Goal: Task Accomplishment & Management: Manage account settings

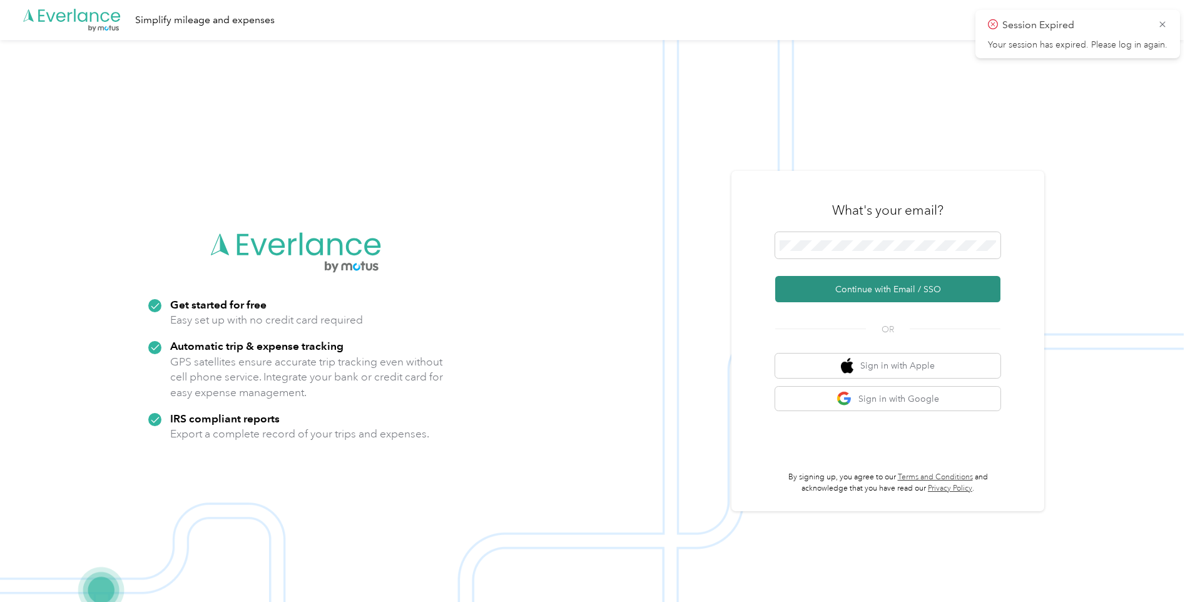
click at [824, 292] on button "Continue with Email / SSO" at bounding box center [887, 289] width 225 height 26
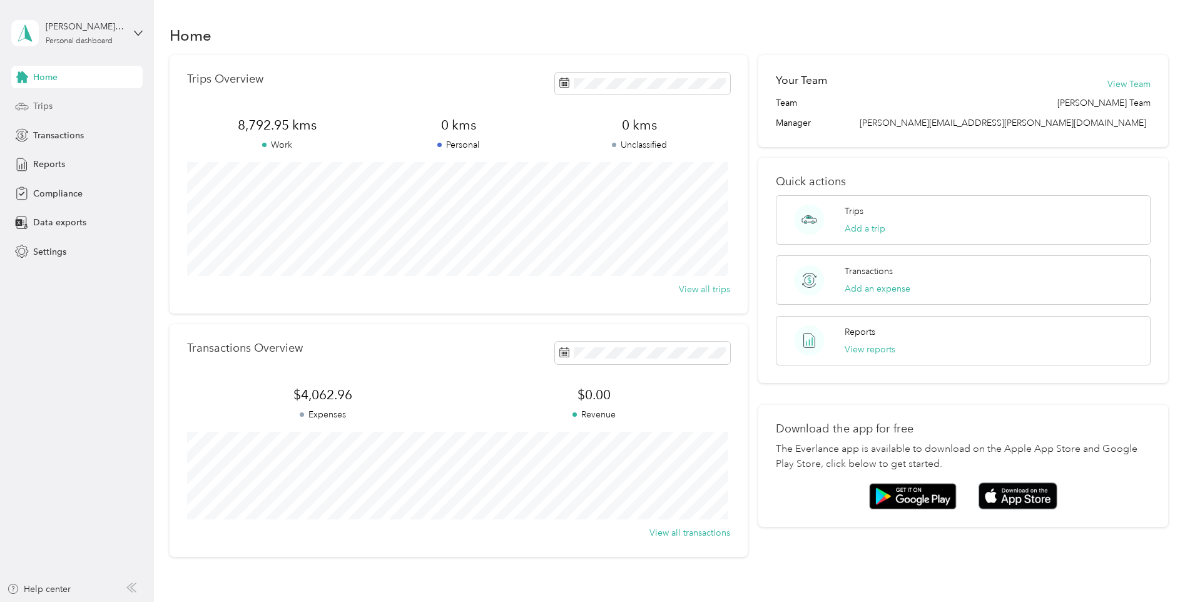
click at [55, 108] on div "Trips" at bounding box center [76, 106] width 131 height 23
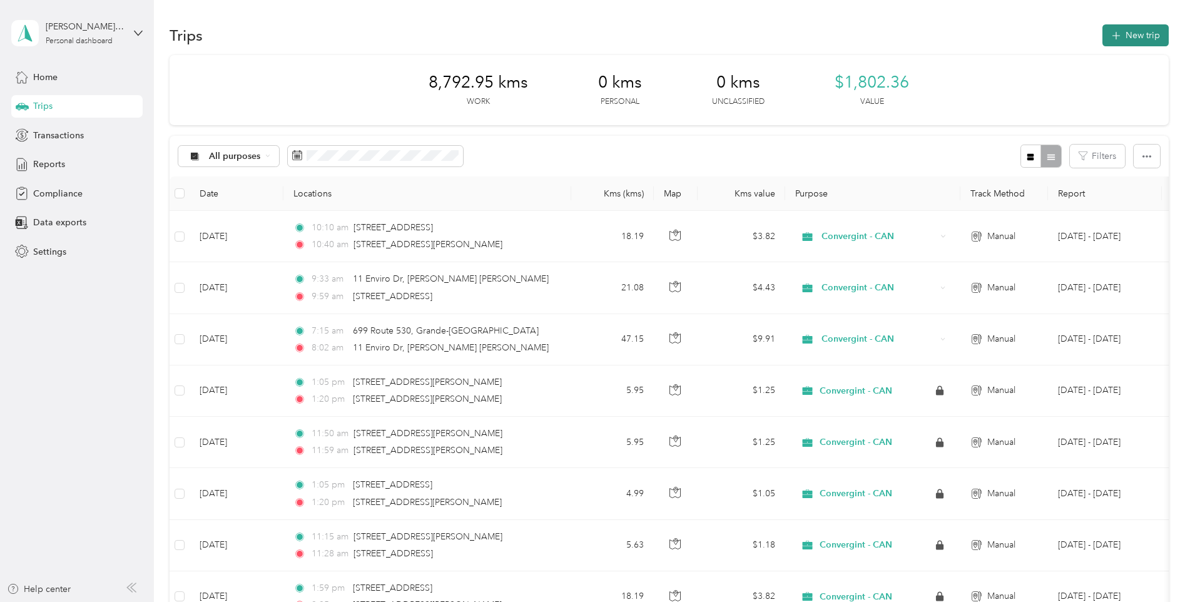
click at [1138, 38] on button "New trip" at bounding box center [1136, 35] width 66 height 22
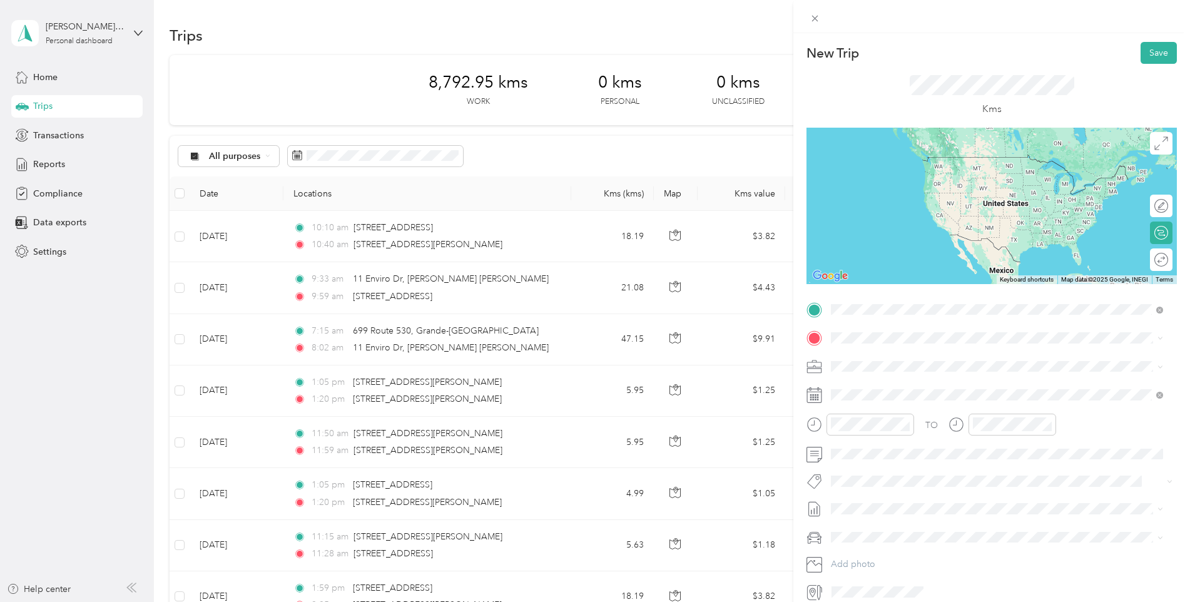
click at [874, 349] on span "[STREET_ADDRESS][PERSON_NAME]" at bounding box center [929, 354] width 149 height 11
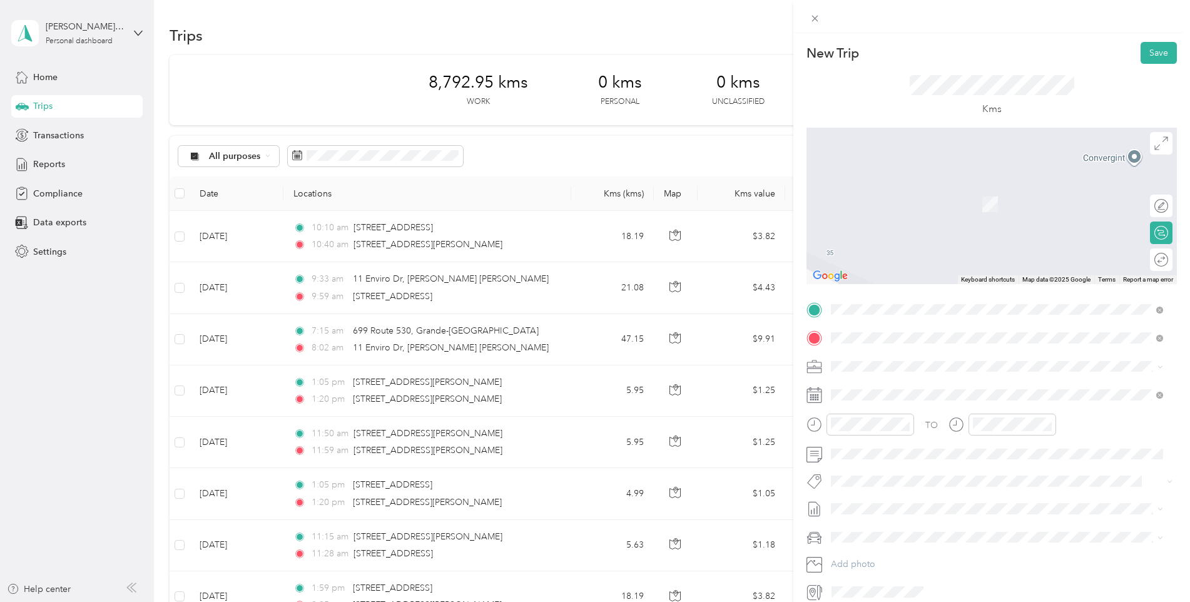
click at [901, 389] on span "[STREET_ADDRESS]" at bounding box center [894, 382] width 79 height 11
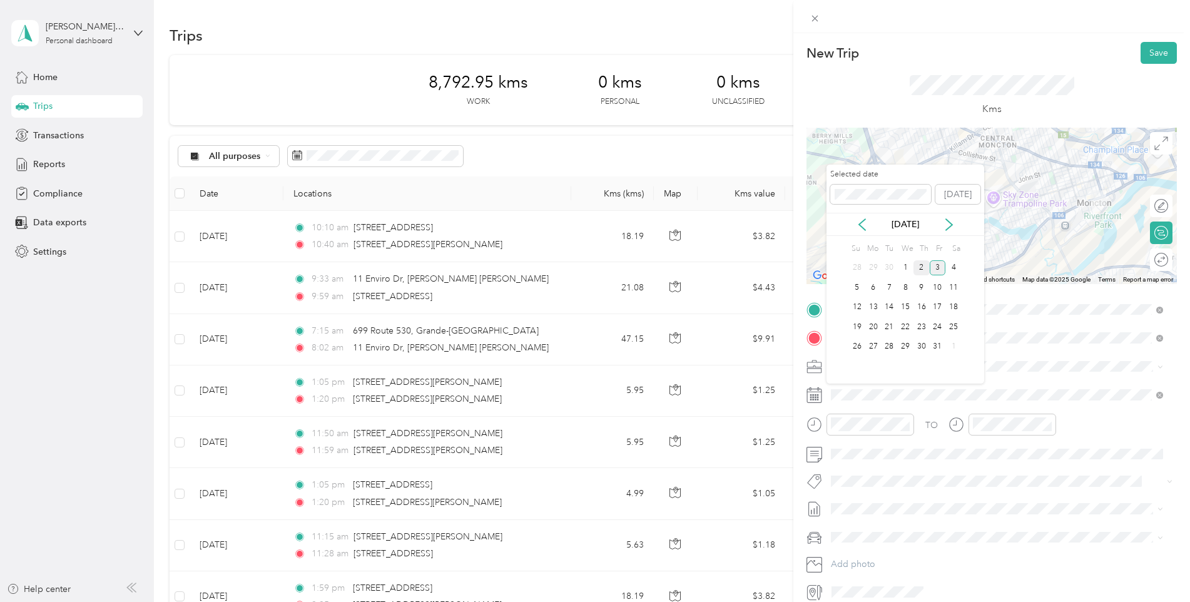
click at [921, 269] on div "2" at bounding box center [922, 268] width 16 height 16
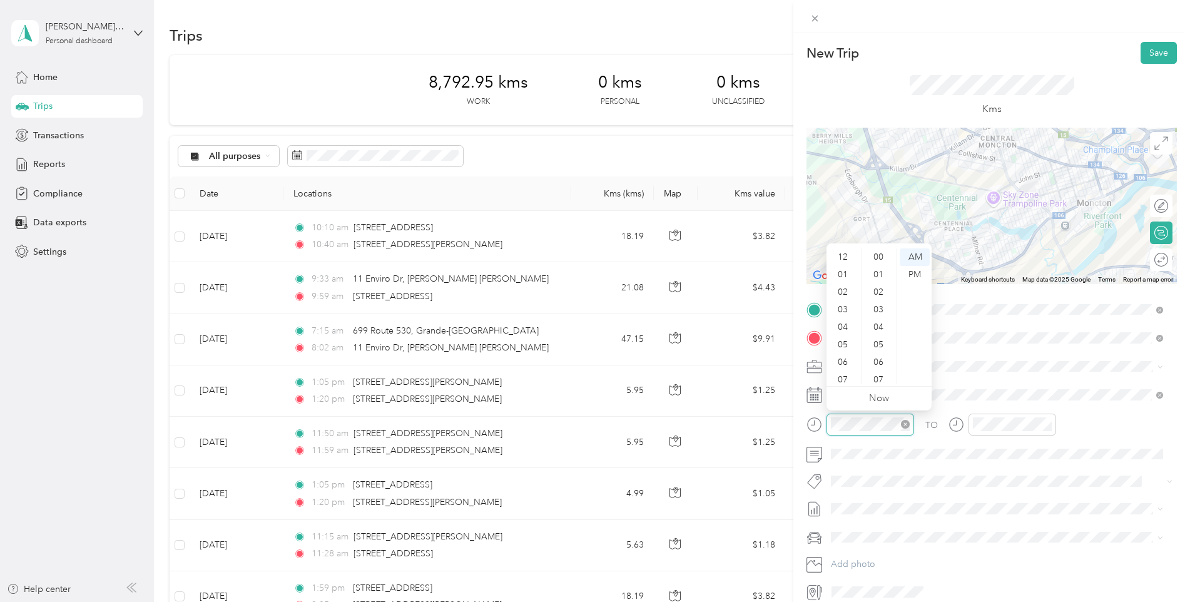
scroll to position [75, 0]
click at [846, 290] on div "06" at bounding box center [844, 288] width 30 height 18
click at [879, 330] on div "10" at bounding box center [880, 330] width 30 height 18
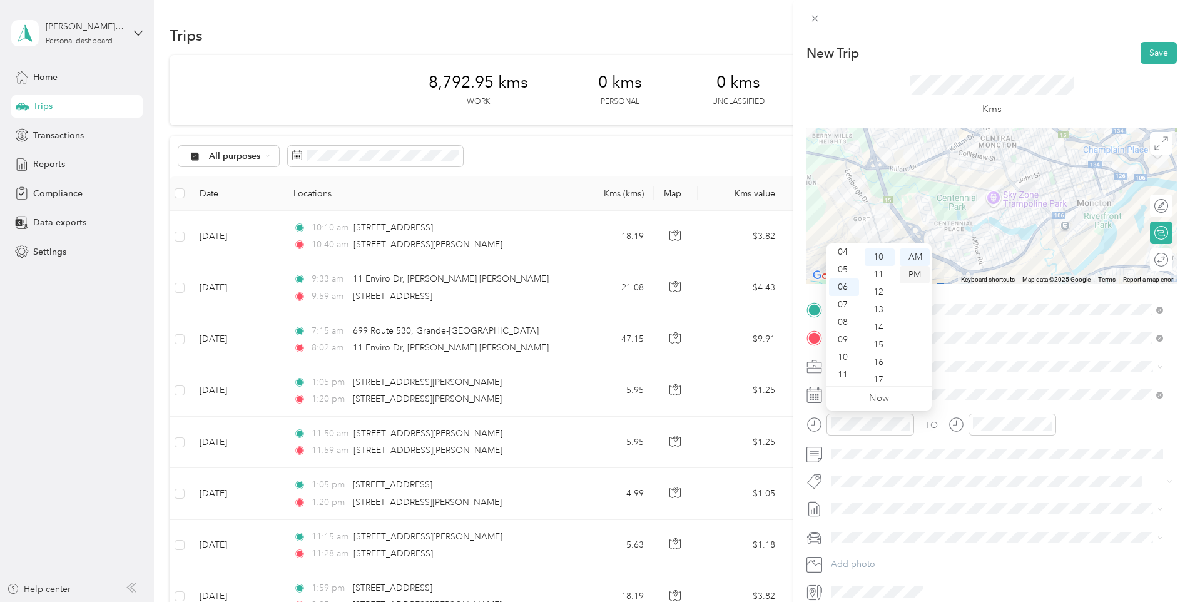
click at [926, 275] on div "PM" at bounding box center [915, 275] width 30 height 18
click at [979, 290] on div "06" at bounding box center [986, 288] width 30 height 18
click at [1020, 273] on div "28" at bounding box center [1021, 273] width 30 height 18
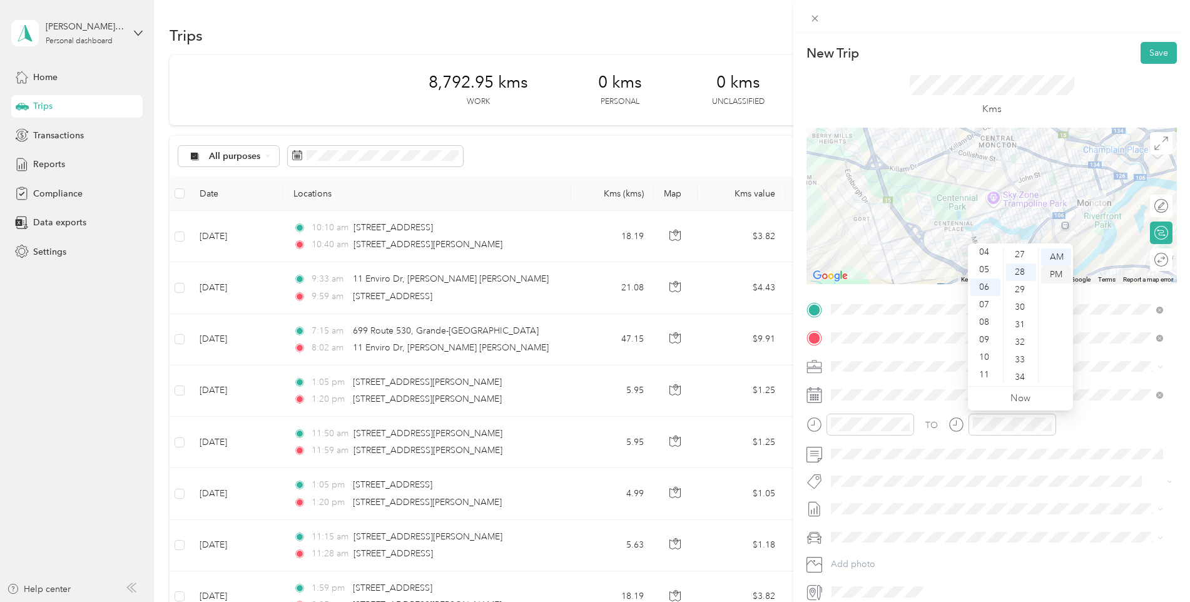
scroll to position [491, 0]
click at [1049, 274] on div "PM" at bounding box center [1056, 275] width 30 height 18
click at [1067, 100] on div "Kms" at bounding box center [992, 96] width 165 height 42
click at [1155, 52] on button "Save" at bounding box center [1159, 53] width 36 height 22
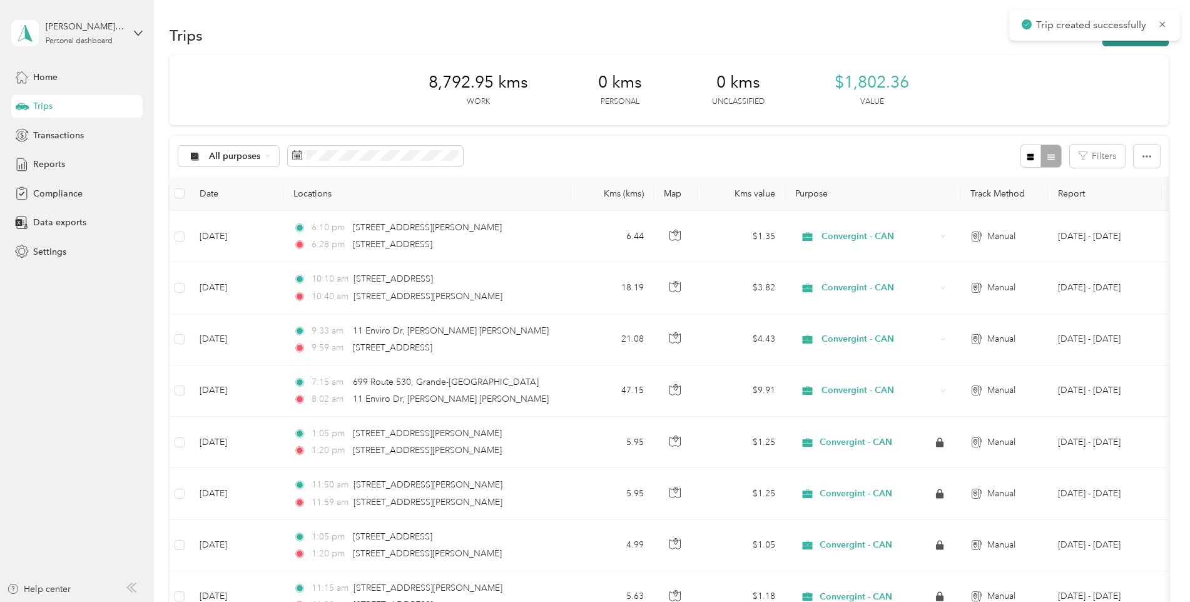
click at [1123, 44] on button "New trip" at bounding box center [1136, 35] width 66 height 22
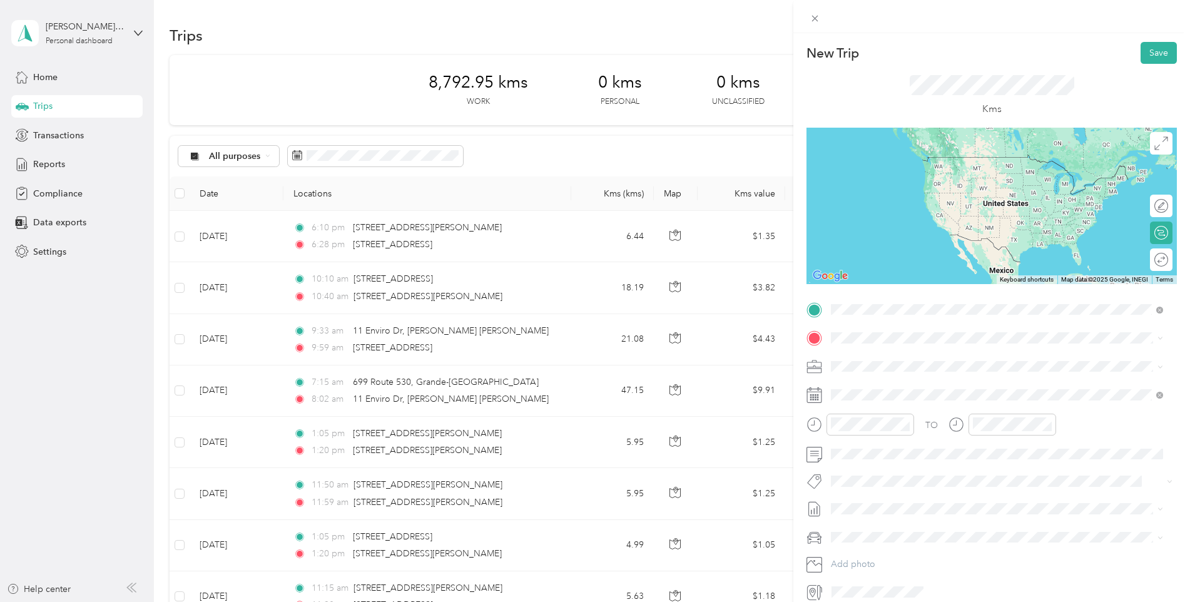
click at [878, 352] on span "[STREET_ADDRESS]" at bounding box center [894, 354] width 79 height 11
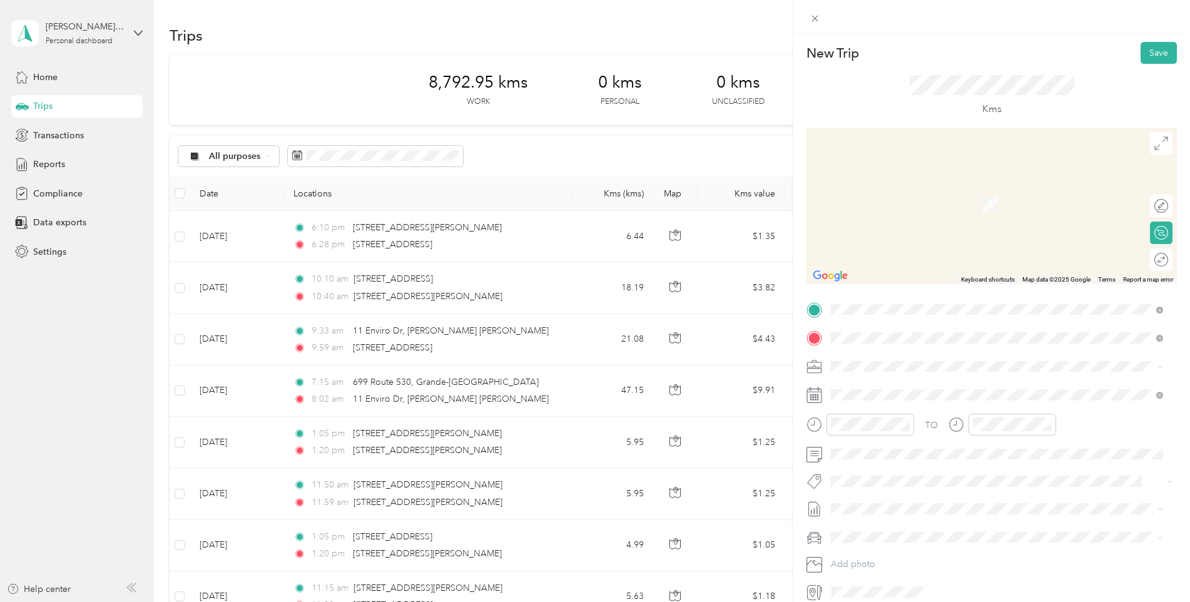
click at [871, 384] on span "[STREET_ADDRESS]" at bounding box center [894, 382] width 79 height 11
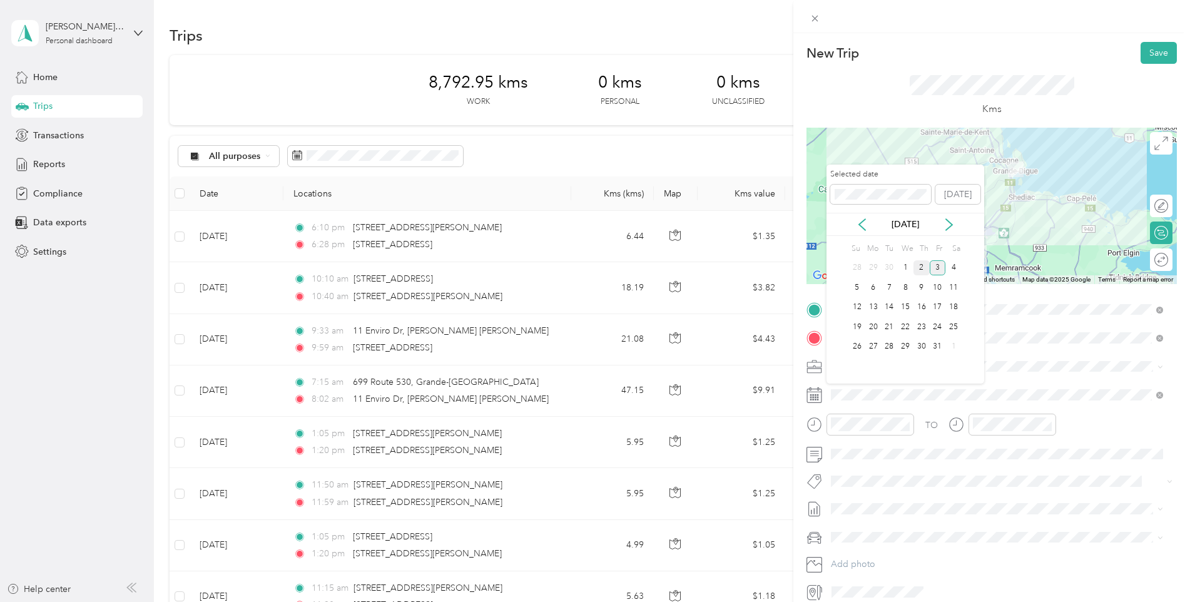
click at [922, 267] on div "2" at bounding box center [922, 268] width 16 height 16
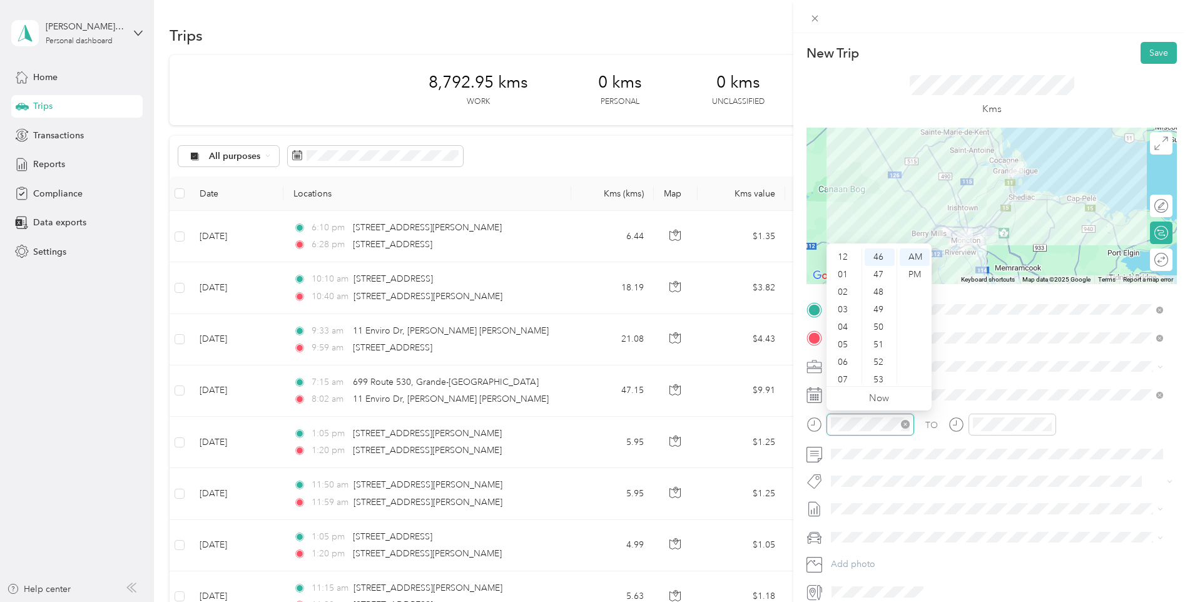
scroll to position [75, 0]
click at [842, 343] on div "09" at bounding box center [844, 340] width 30 height 18
click at [879, 284] on div "40" at bounding box center [880, 278] width 30 height 18
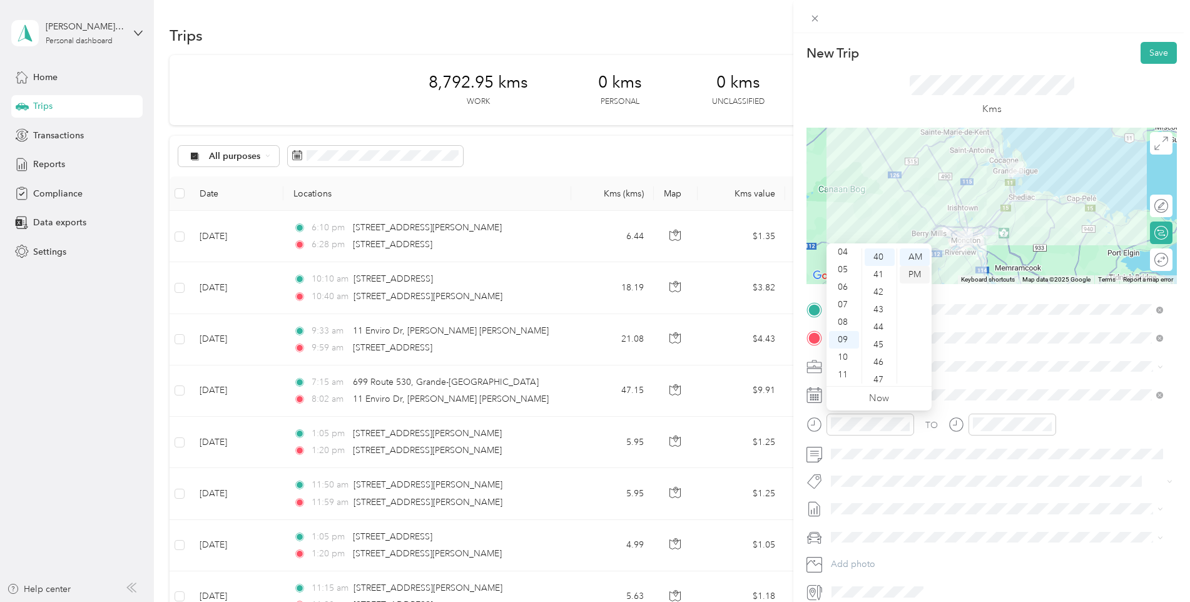
click at [914, 273] on div "PM" at bounding box center [915, 275] width 30 height 18
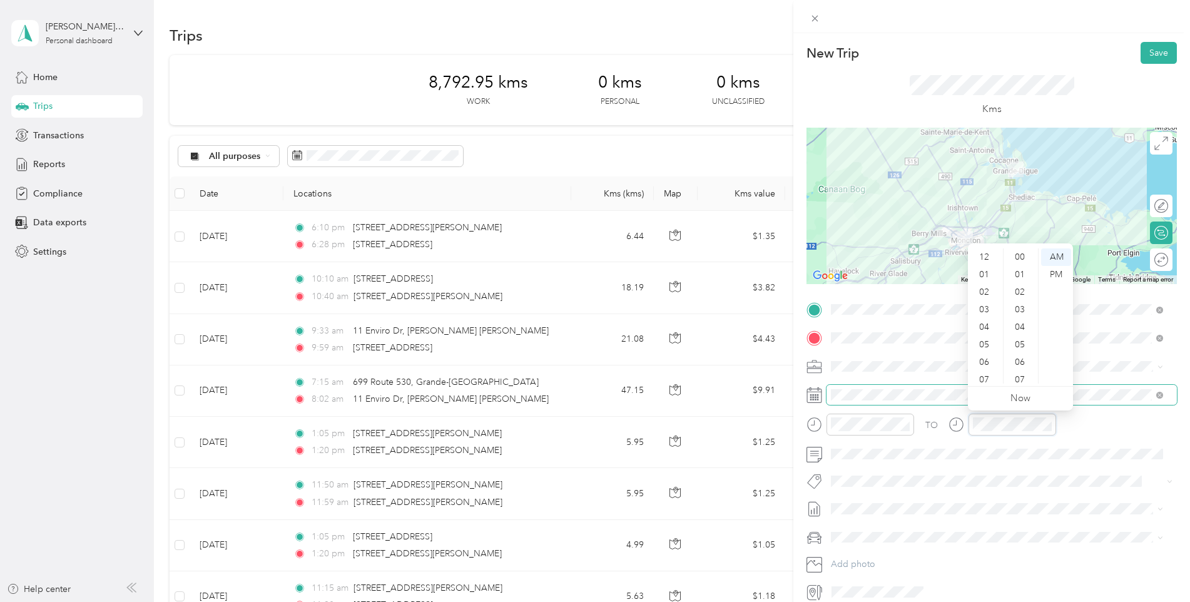
scroll to position [75, 0]
click at [986, 362] on div "10" at bounding box center [986, 358] width 30 height 18
click at [1016, 265] on div "25" at bounding box center [1021, 265] width 30 height 18
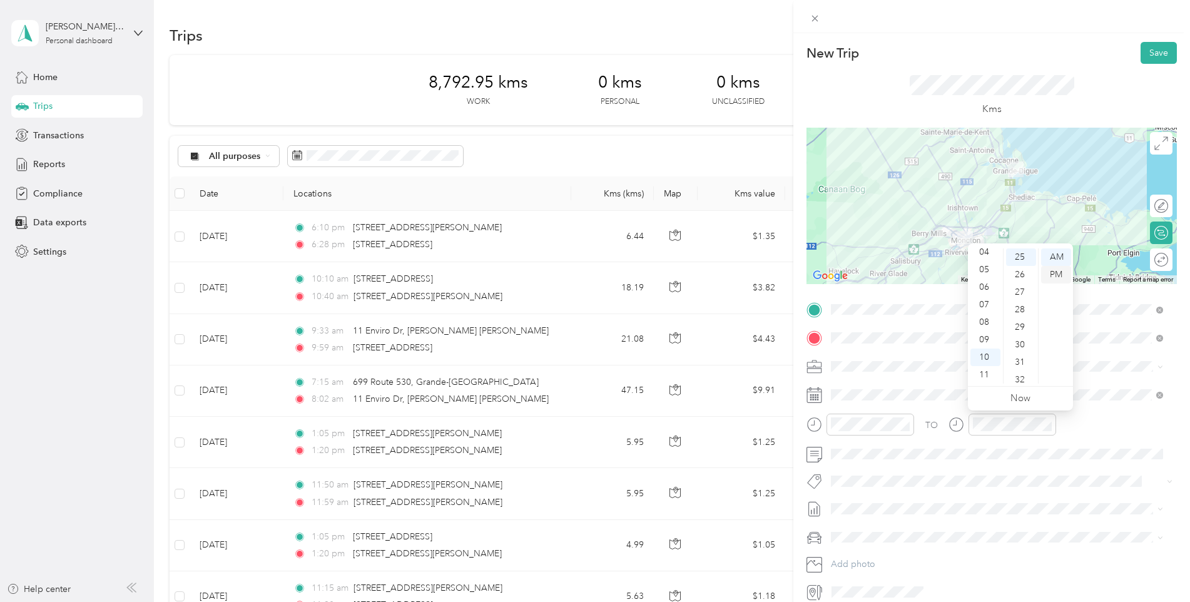
click at [1053, 275] on div "PM" at bounding box center [1056, 275] width 30 height 18
click at [1022, 265] on div "22" at bounding box center [1021, 267] width 30 height 18
click at [1109, 69] on div "Kms" at bounding box center [992, 96] width 371 height 64
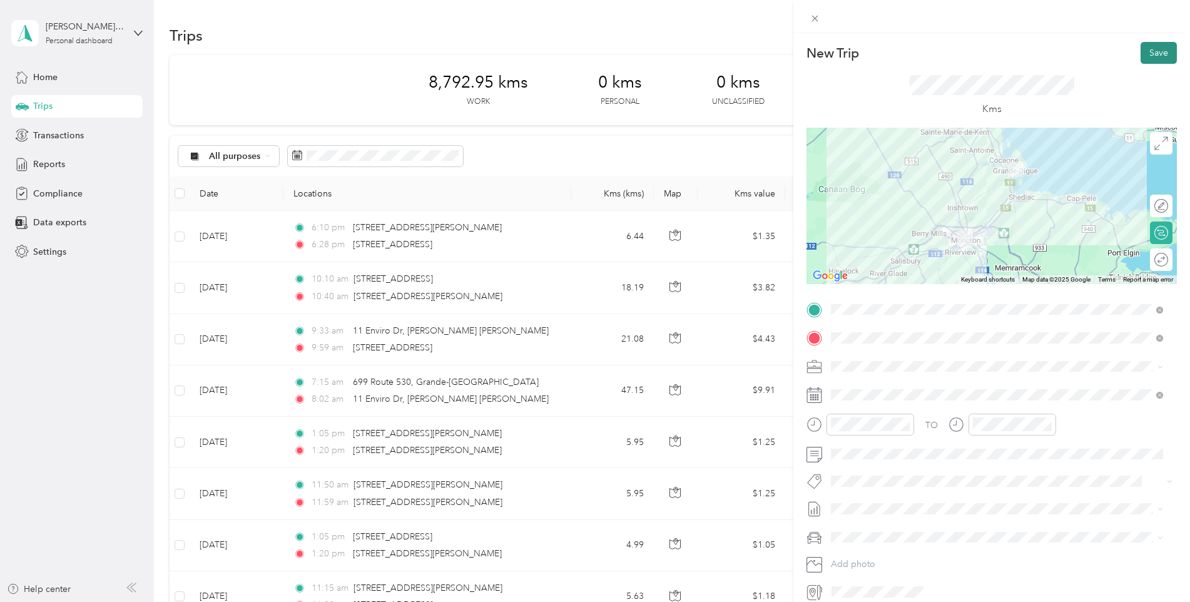
click at [1149, 48] on button "Save" at bounding box center [1159, 53] width 36 height 22
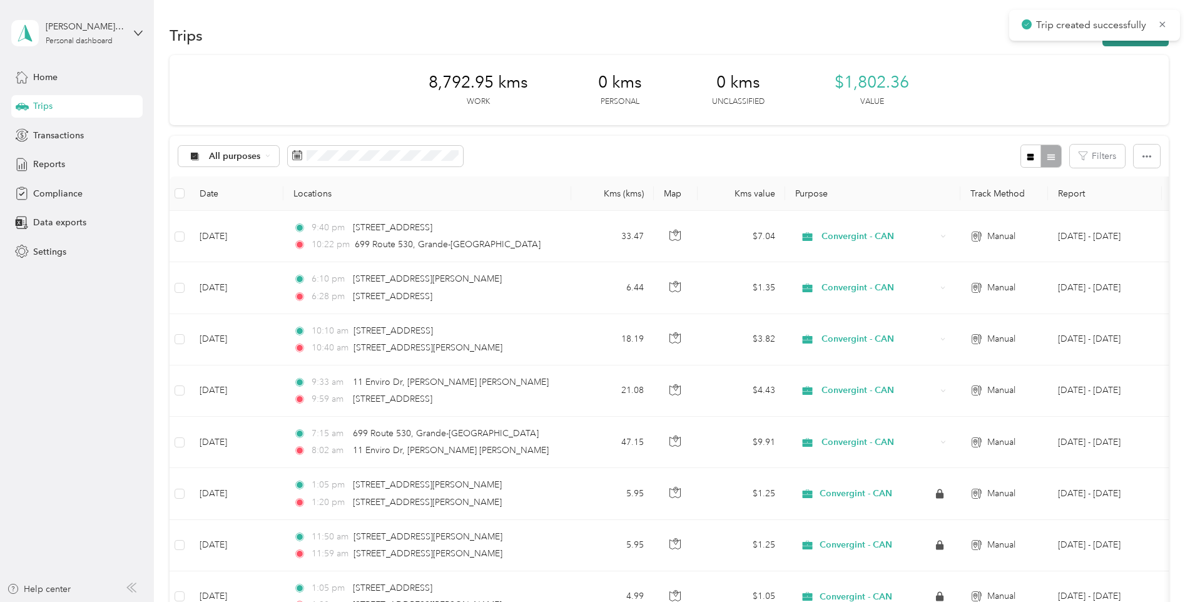
click at [1123, 43] on button "New trip" at bounding box center [1136, 35] width 66 height 22
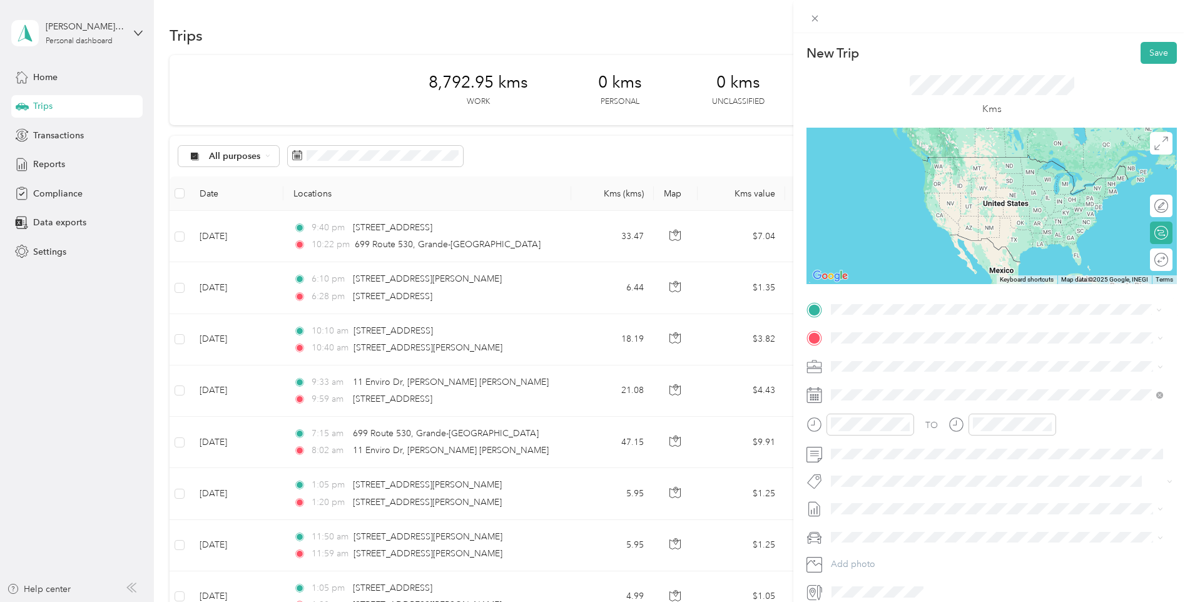
click at [900, 359] on span "[STREET_ADDRESS]" at bounding box center [894, 354] width 79 height 11
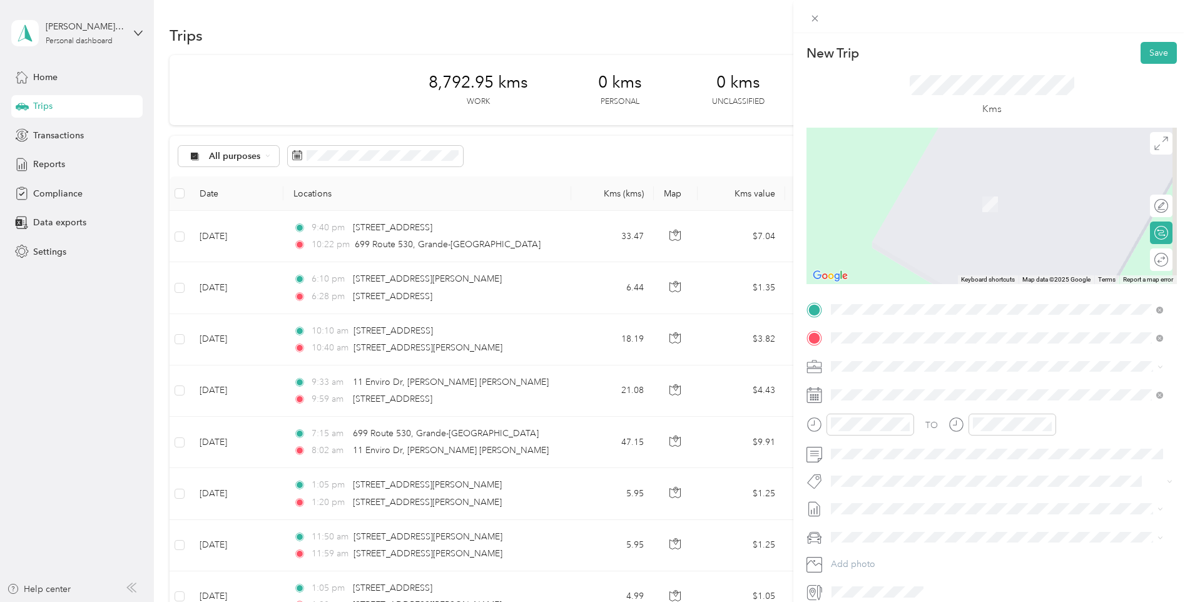
click at [881, 384] on span "[STREET_ADDRESS]" at bounding box center [894, 382] width 79 height 11
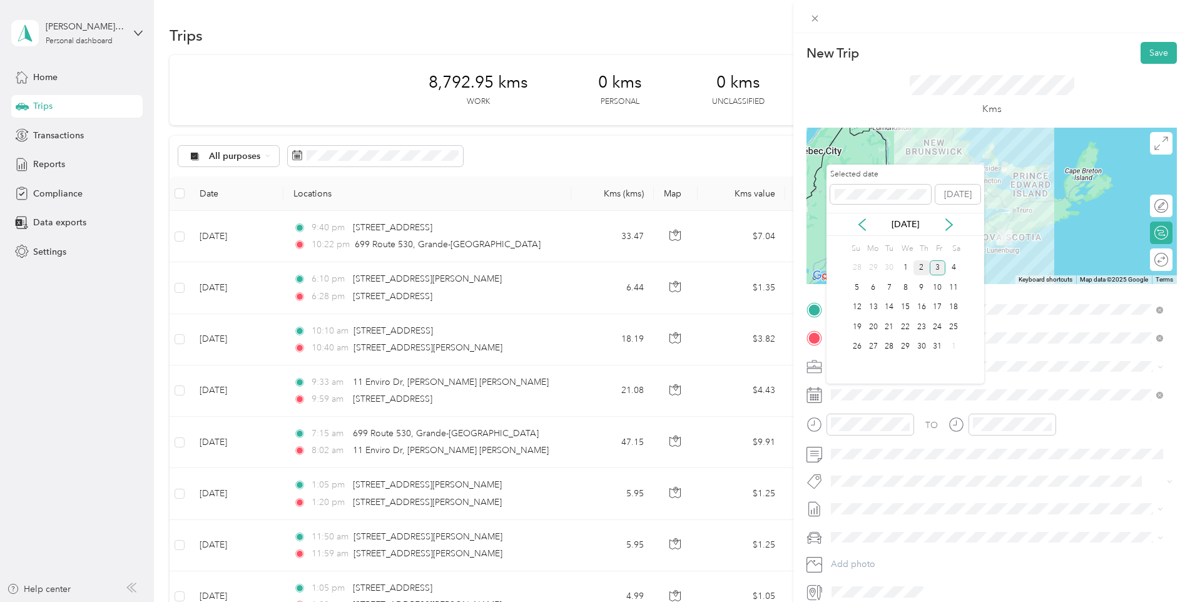
click at [921, 271] on div "2" at bounding box center [922, 268] width 16 height 16
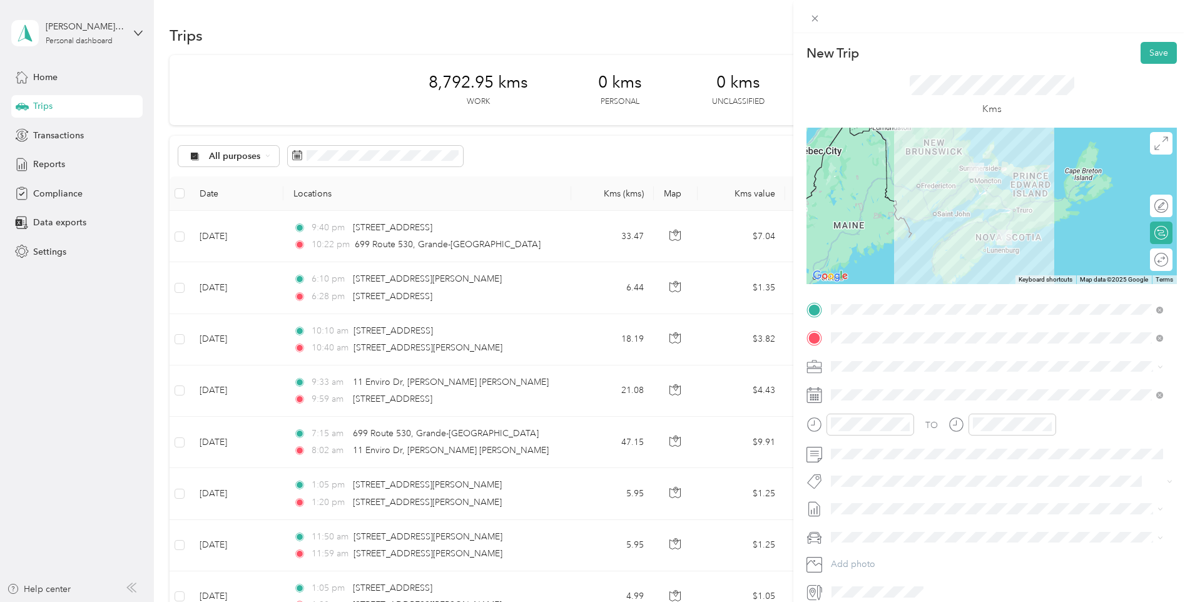
click at [281, 295] on div "New Trip Save This trip cannot be edited because it is either under review, app…" at bounding box center [595, 301] width 1190 height 602
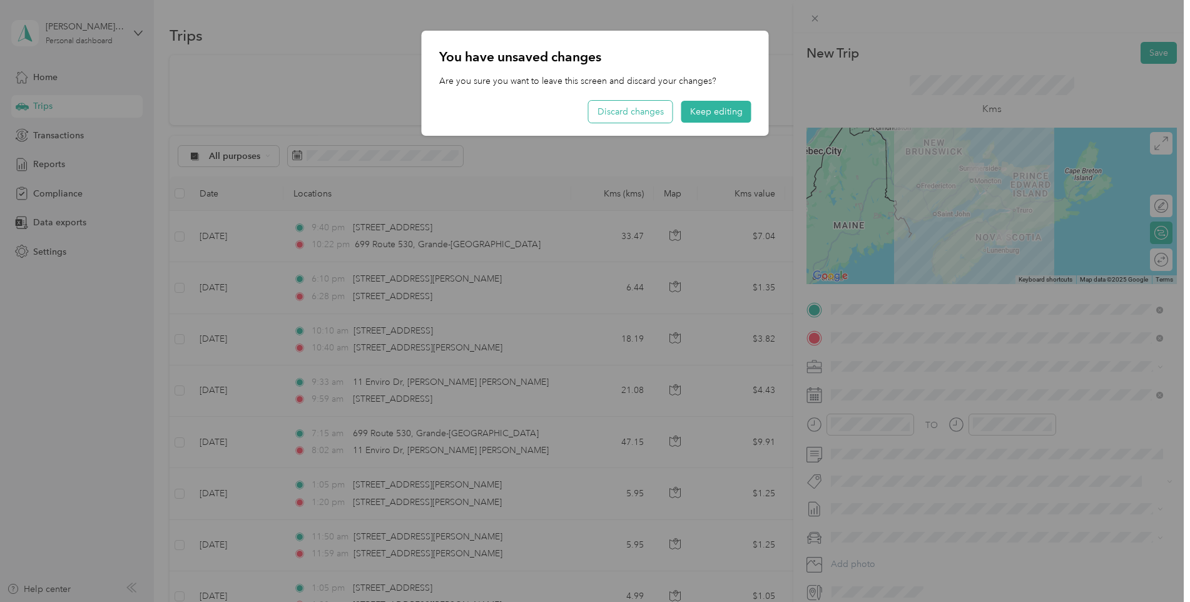
click at [662, 111] on button "Discard changes" at bounding box center [631, 112] width 84 height 22
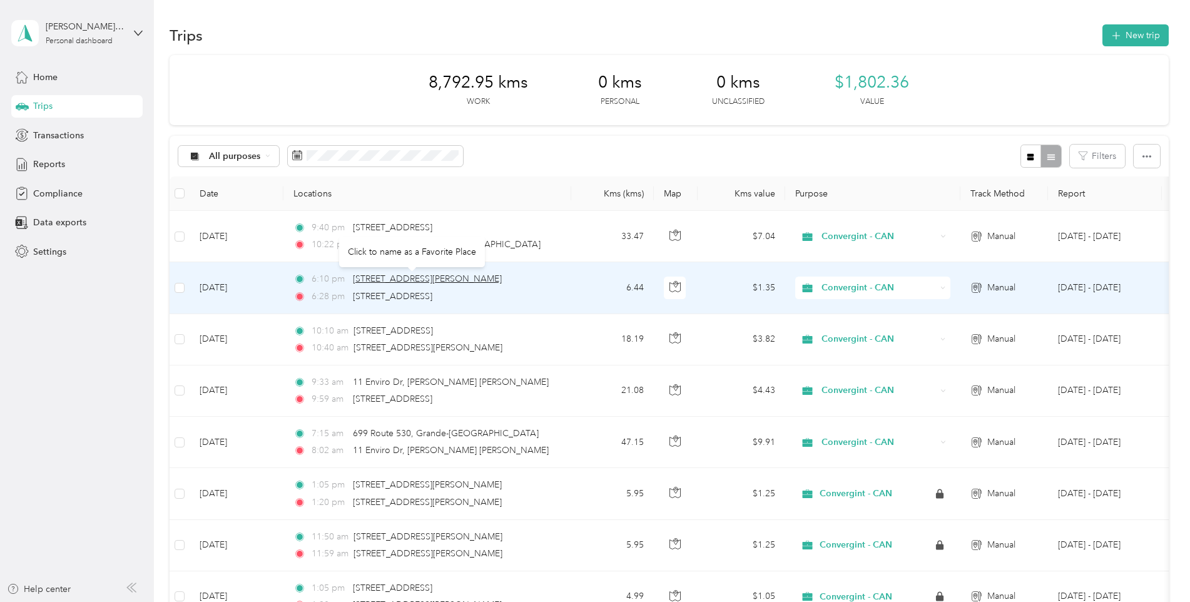
click at [356, 282] on span "[STREET_ADDRESS][PERSON_NAME]" at bounding box center [427, 279] width 149 height 11
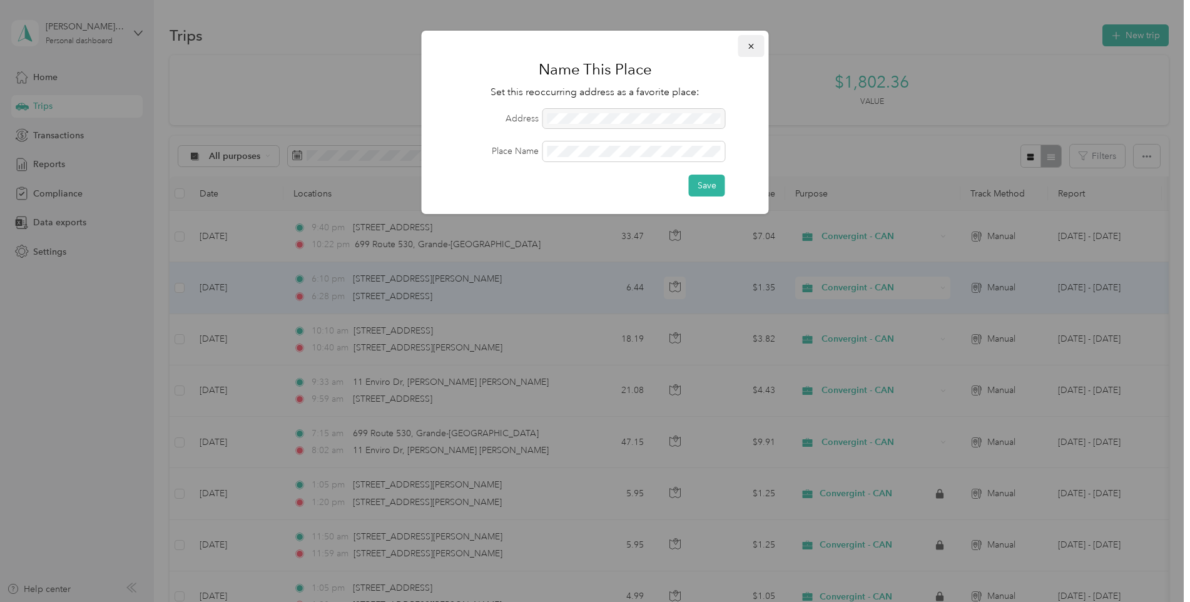
click at [753, 41] on span "button" at bounding box center [751, 46] width 9 height 11
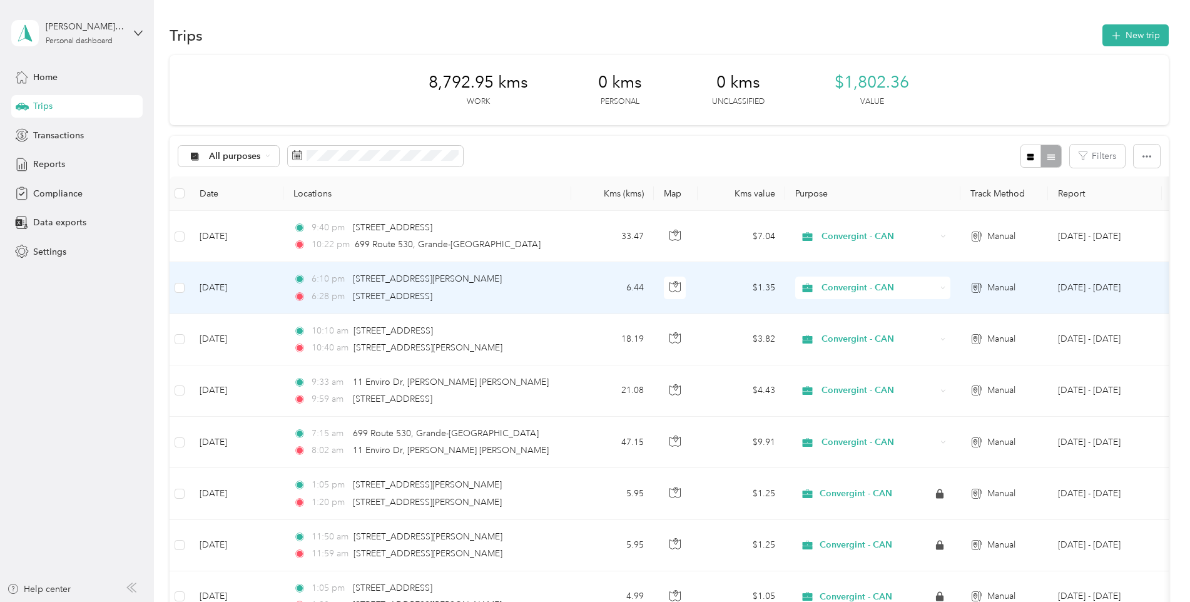
click at [330, 291] on span "6:28 pm" at bounding box center [330, 297] width 36 height 14
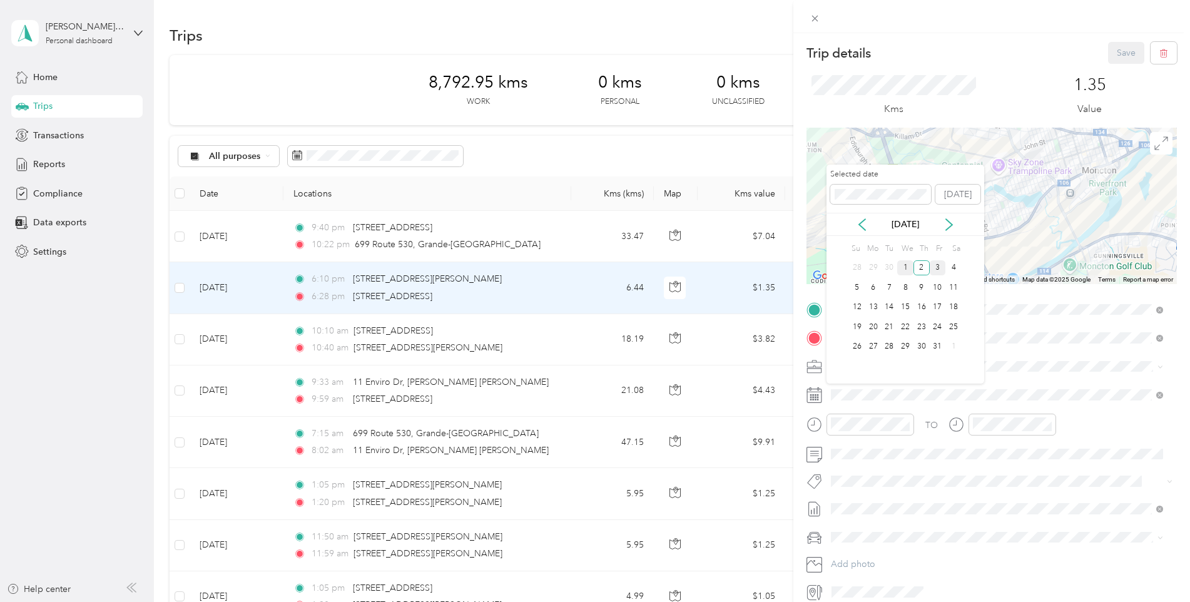
click at [904, 267] on div "1" at bounding box center [906, 268] width 16 height 16
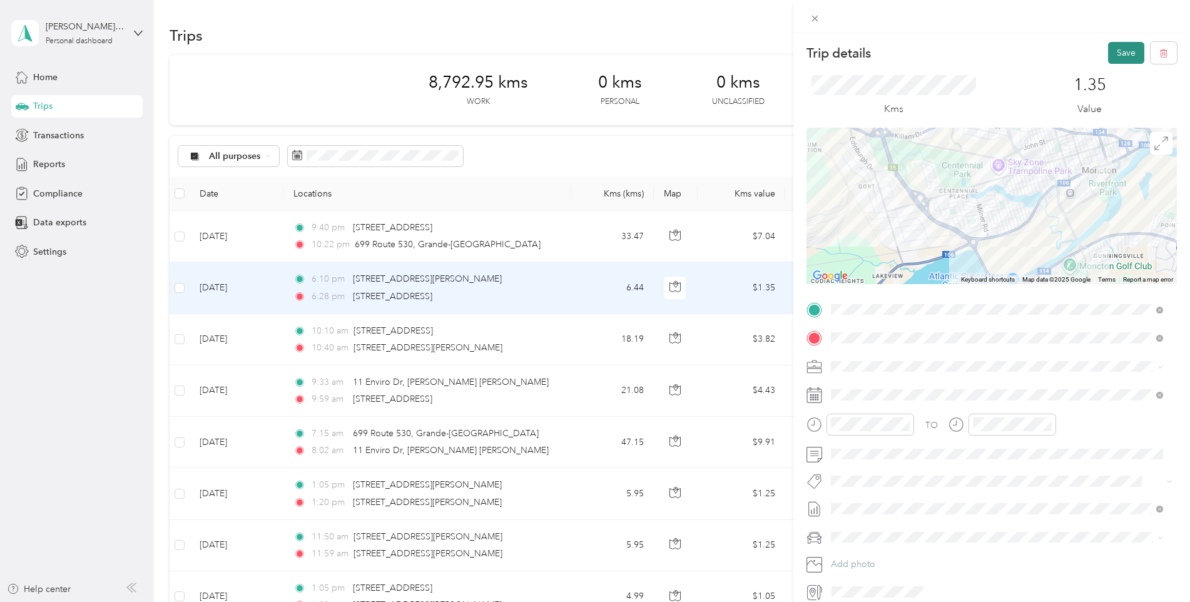
click at [1114, 50] on button "Save" at bounding box center [1126, 53] width 36 height 22
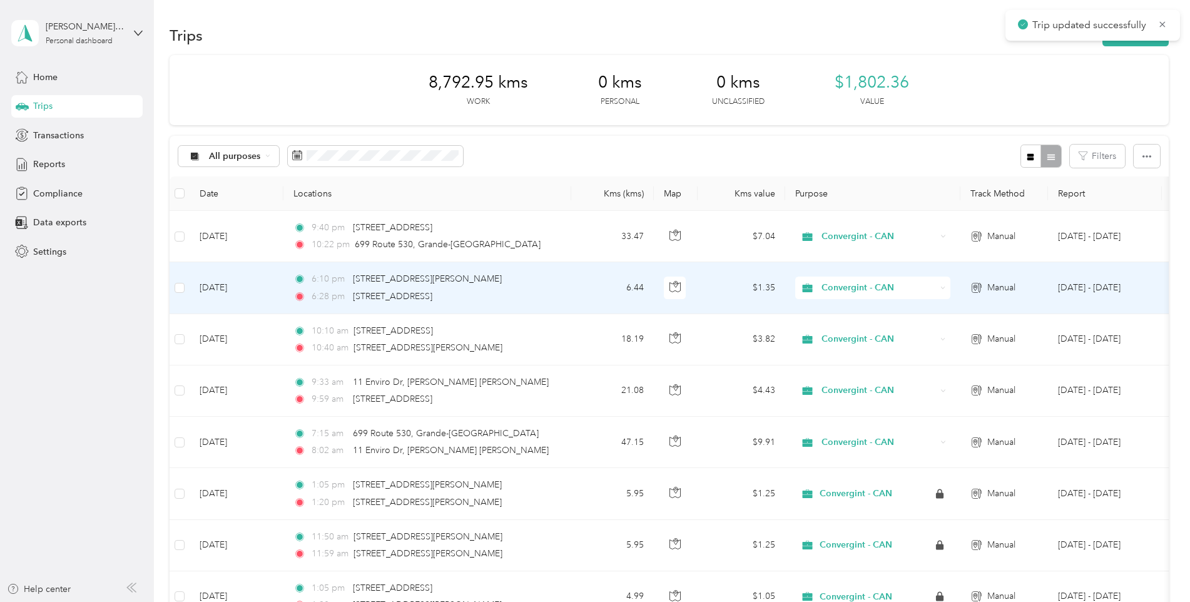
click at [278, 296] on td "[DATE]" at bounding box center [237, 287] width 94 height 51
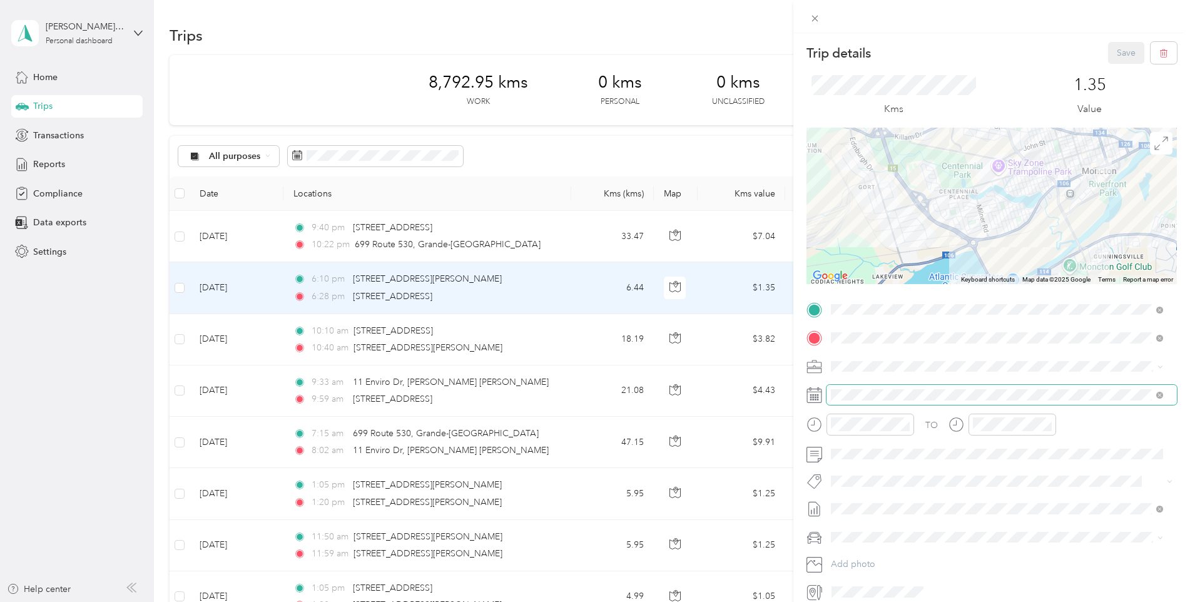
click at [884, 387] on span at bounding box center [1002, 395] width 350 height 20
click at [544, 240] on div "Trip details Save This trip cannot be edited because it is either under review,…" at bounding box center [595, 301] width 1190 height 602
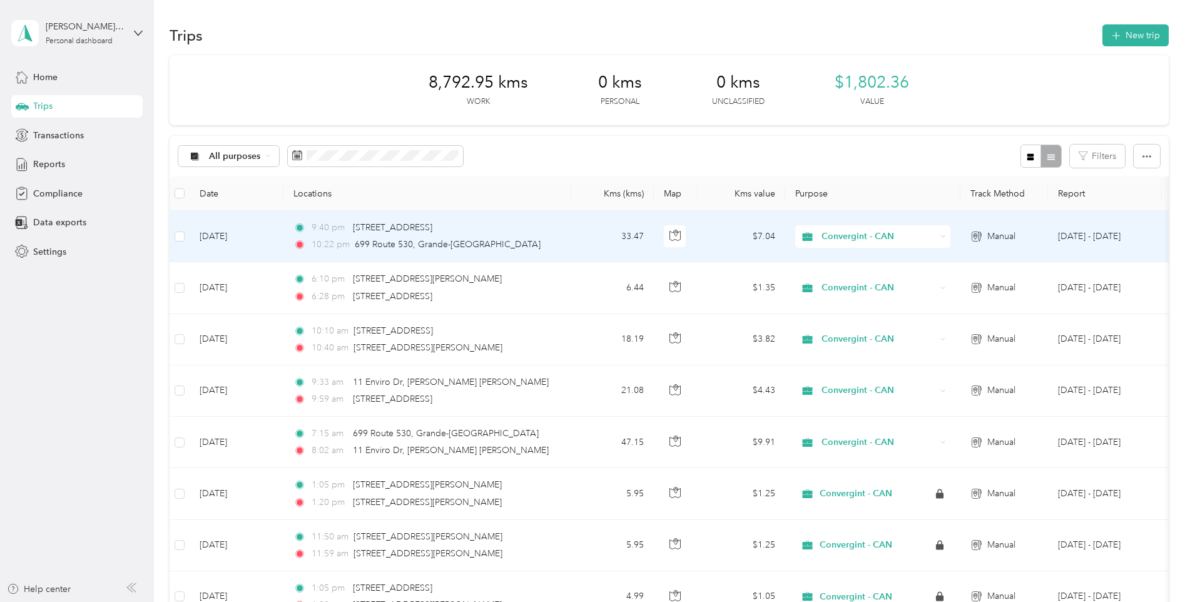
click at [544, 240] on div "10:22 pm 699 Route 530, Grande-[GEOGRAPHIC_DATA]" at bounding box center [425, 245] width 263 height 14
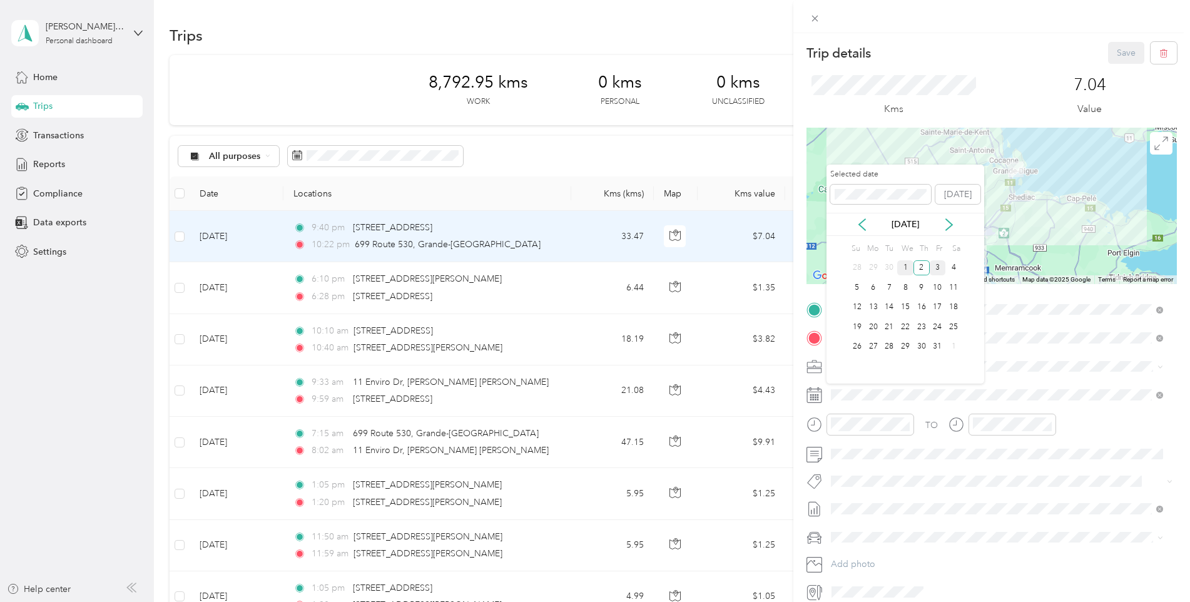
click at [908, 262] on div "1" at bounding box center [906, 268] width 16 height 16
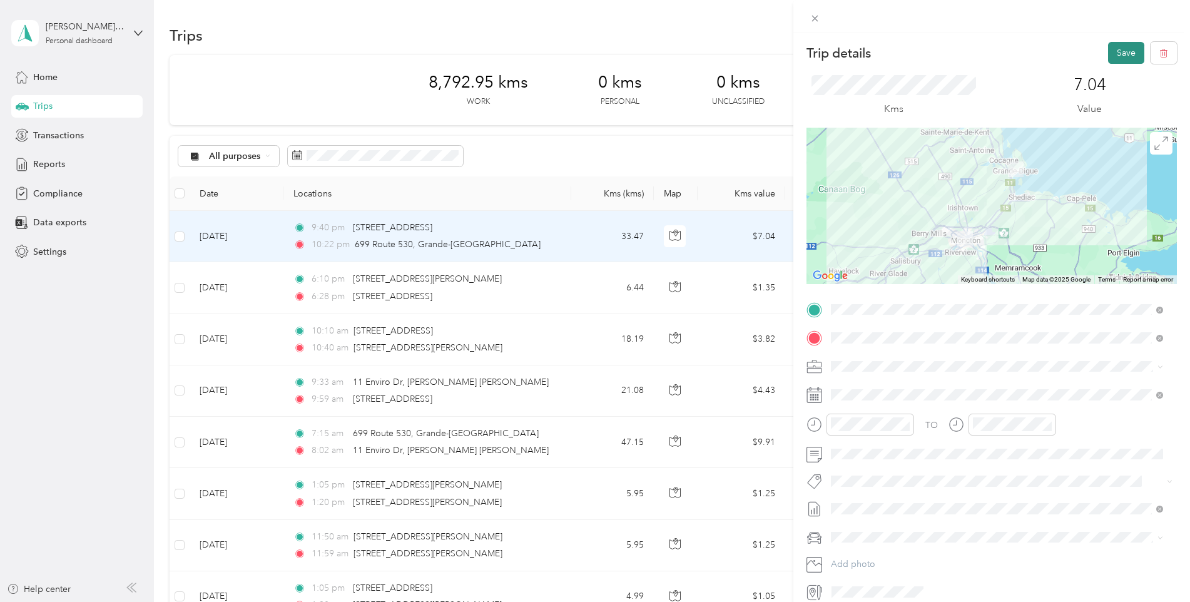
click at [1115, 54] on button "Save" at bounding box center [1126, 53] width 36 height 22
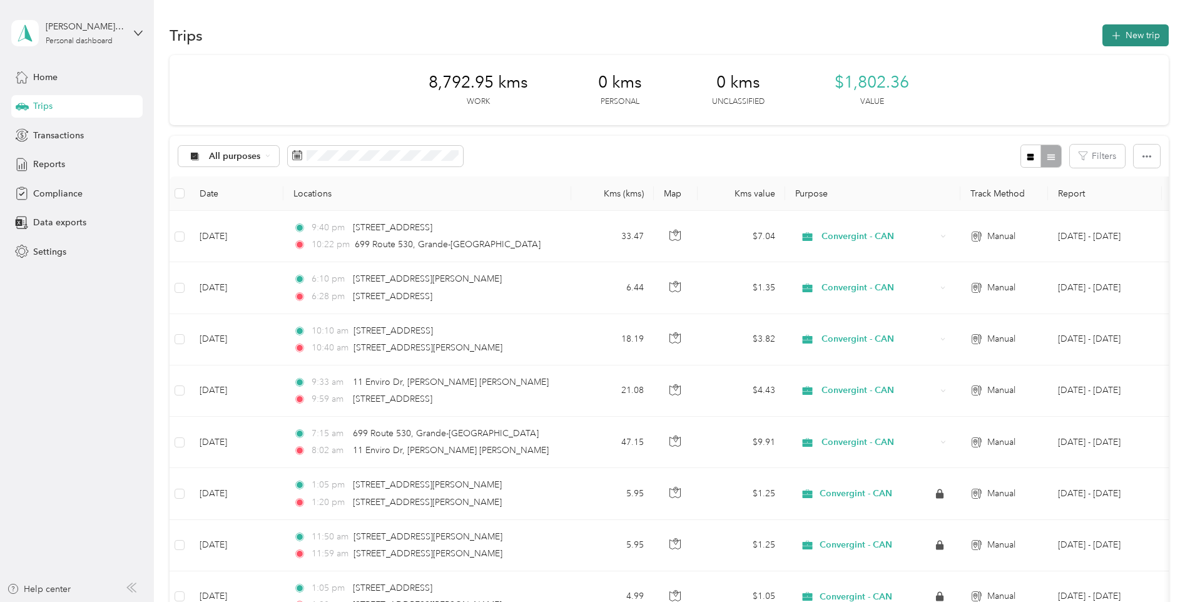
click at [1120, 43] on button "New trip" at bounding box center [1136, 35] width 66 height 22
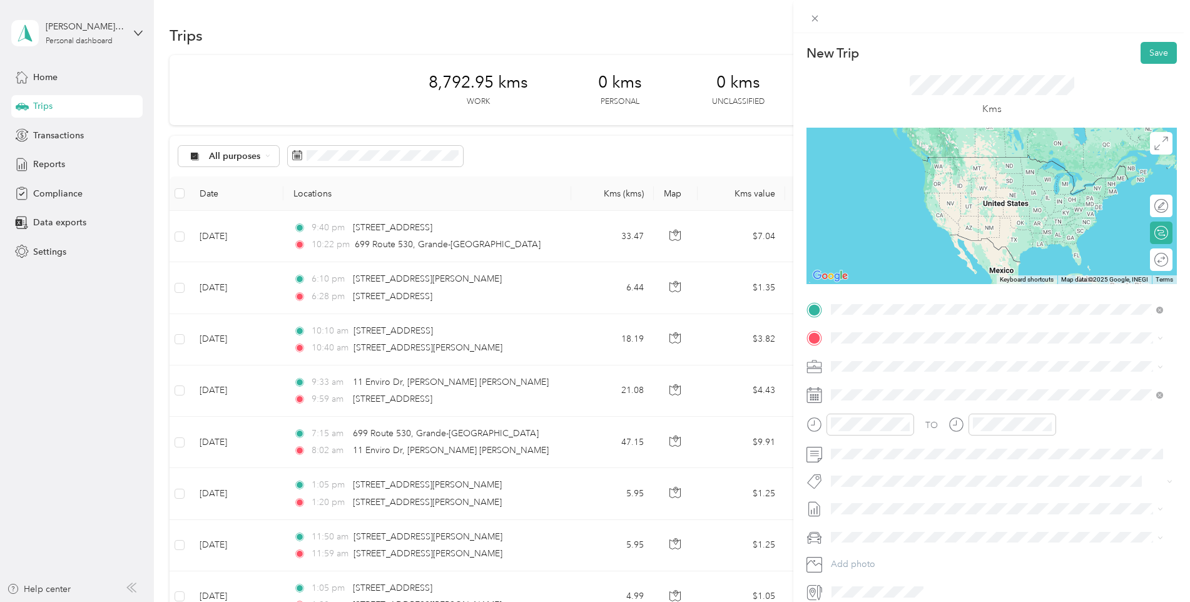
click at [867, 352] on span "[STREET_ADDRESS]" at bounding box center [894, 354] width 79 height 11
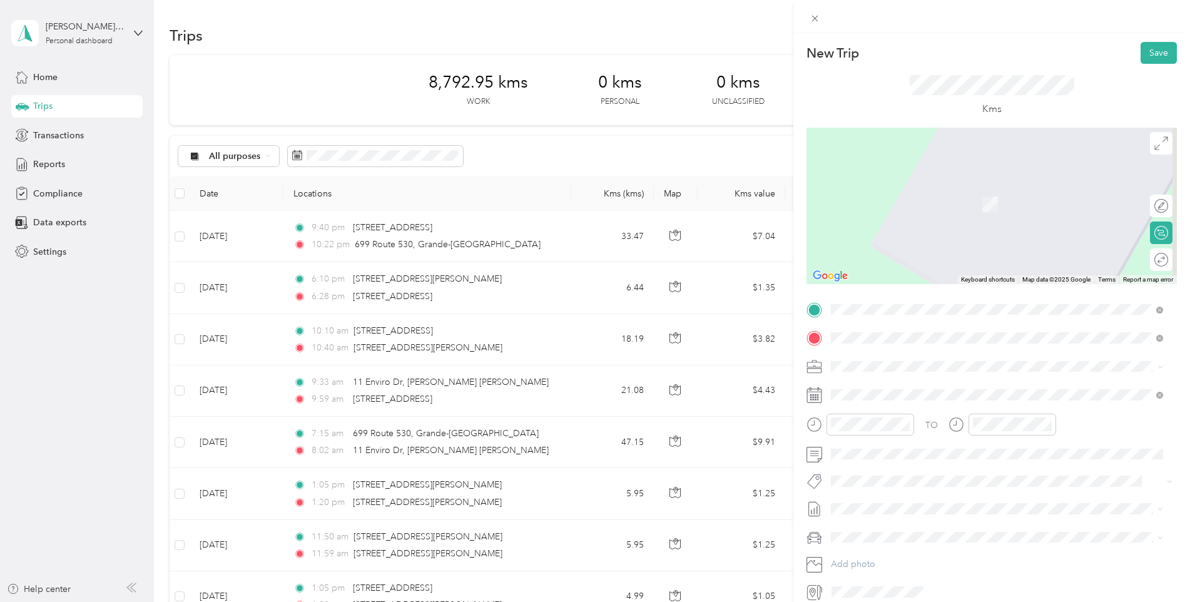
click at [888, 378] on span "[STREET_ADDRESS]" at bounding box center [894, 382] width 79 height 11
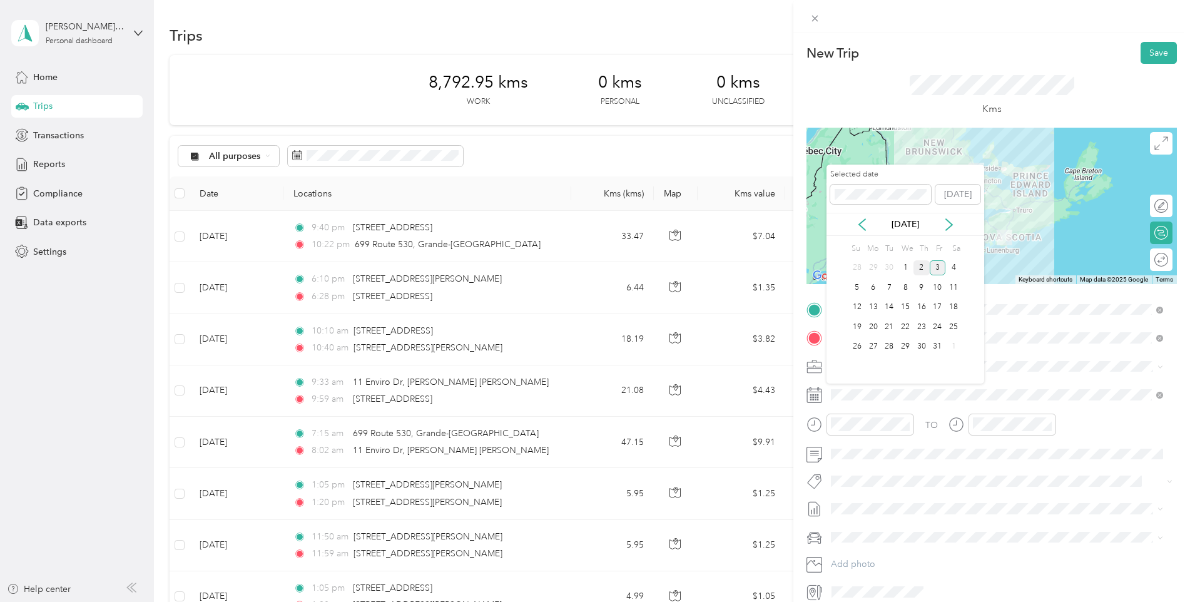
click at [920, 269] on div "2" at bounding box center [922, 268] width 16 height 16
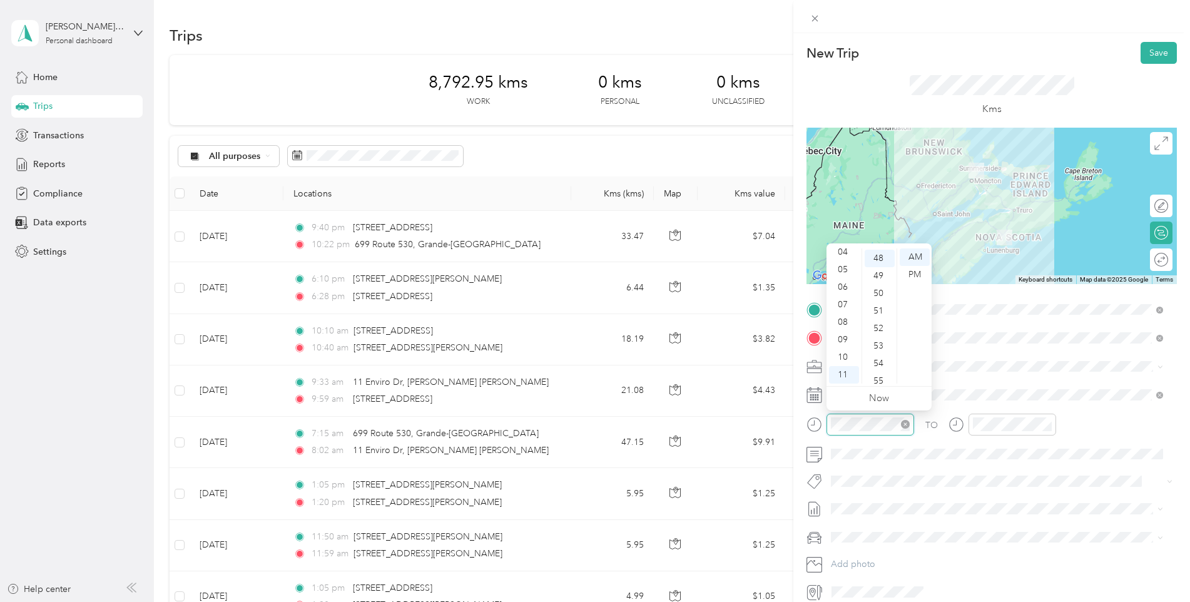
scroll to position [841, 0]
click at [842, 284] on div "06" at bounding box center [844, 288] width 30 height 18
click at [882, 319] on div "27" at bounding box center [880, 315] width 30 height 18
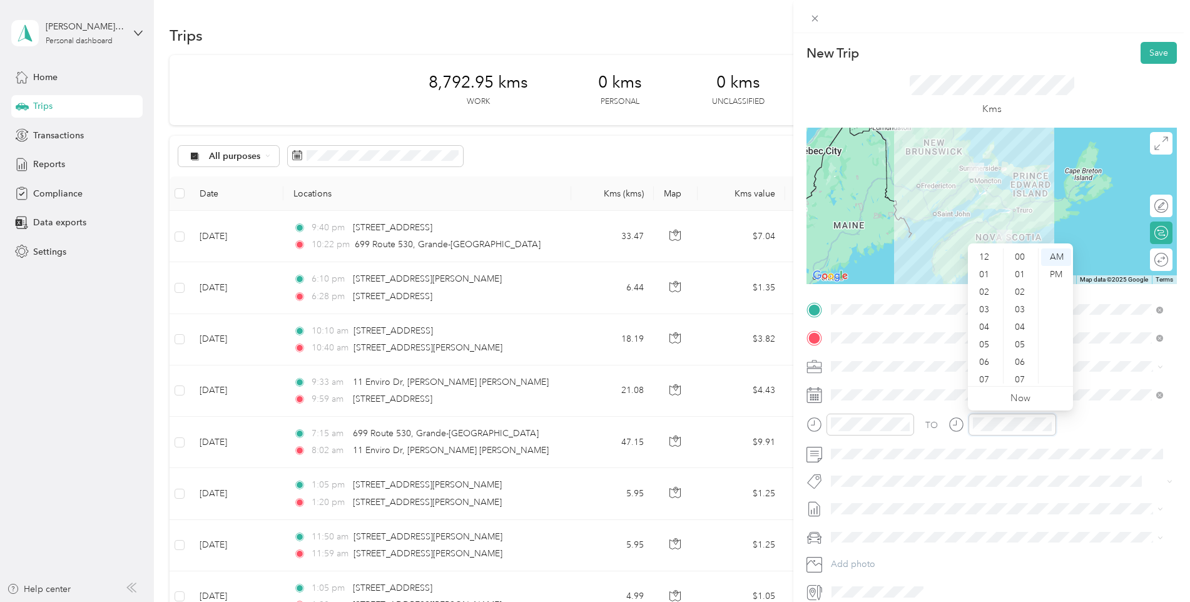
scroll to position [75, 0]
click at [981, 355] on div "10" at bounding box center [986, 358] width 30 height 18
click at [989, 339] on div "09" at bounding box center [986, 340] width 30 height 18
click at [1015, 291] on div "50" at bounding box center [1021, 293] width 30 height 18
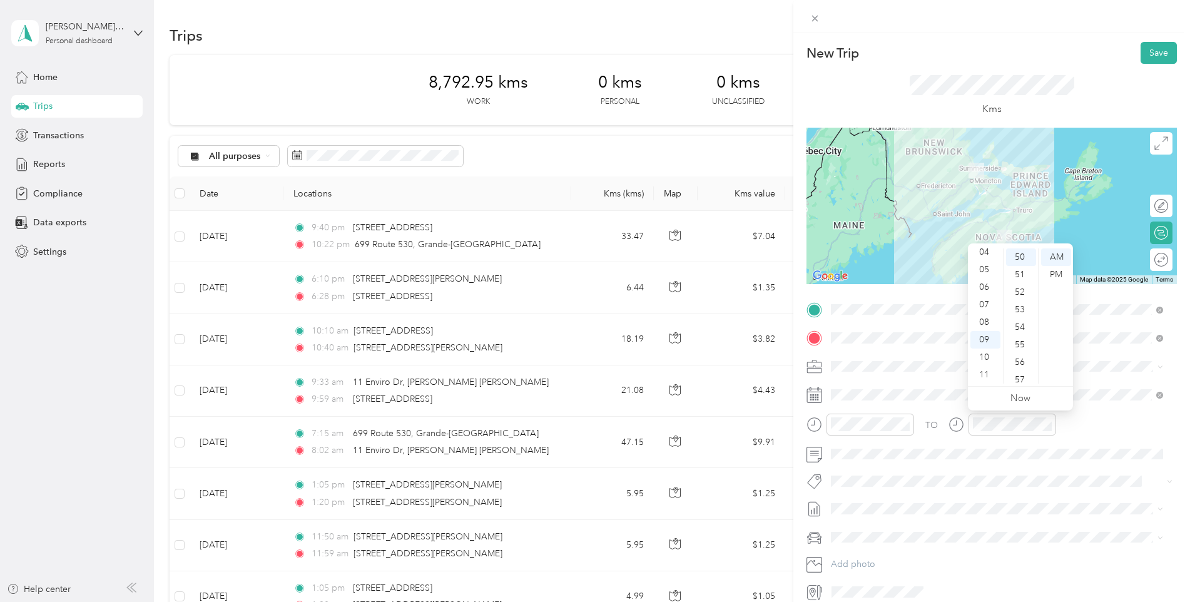
click at [1083, 88] on div "Kms" at bounding box center [992, 96] width 371 height 64
click at [1156, 56] on button "Save" at bounding box center [1159, 53] width 36 height 22
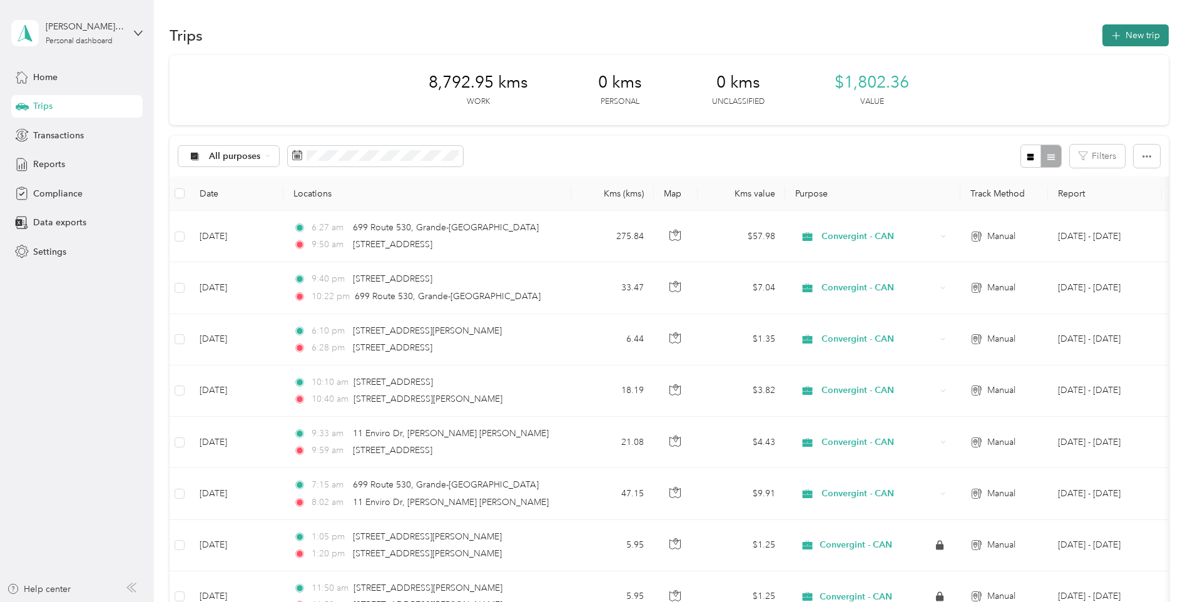
click at [1119, 41] on button "New trip" at bounding box center [1136, 35] width 66 height 22
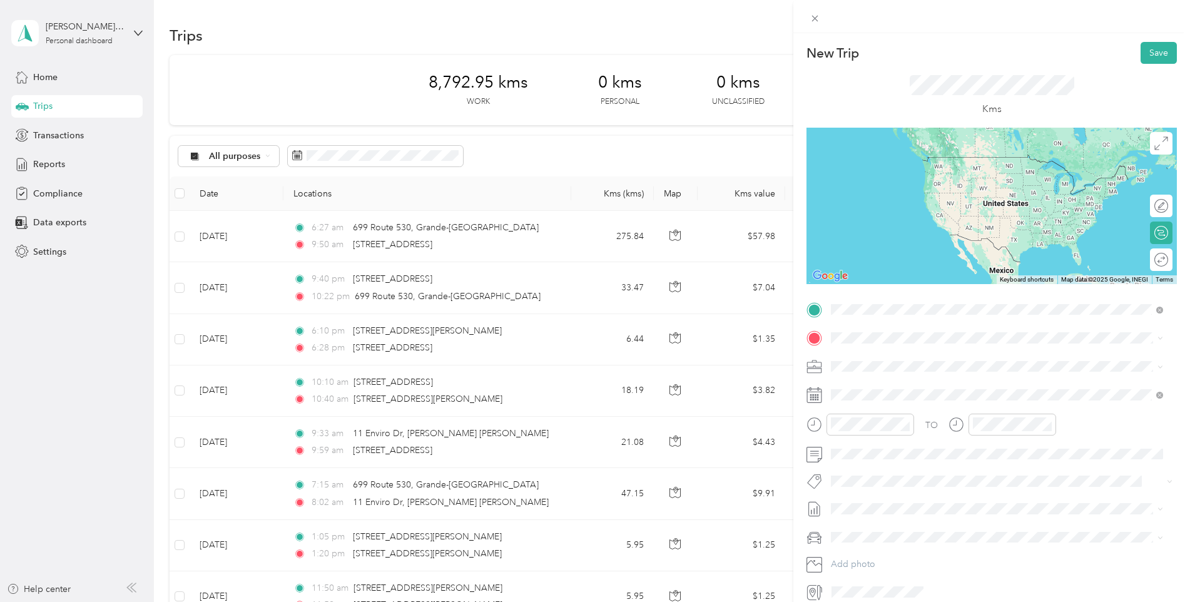
click at [896, 361] on span "[STREET_ADDRESS]" at bounding box center [894, 354] width 79 height 11
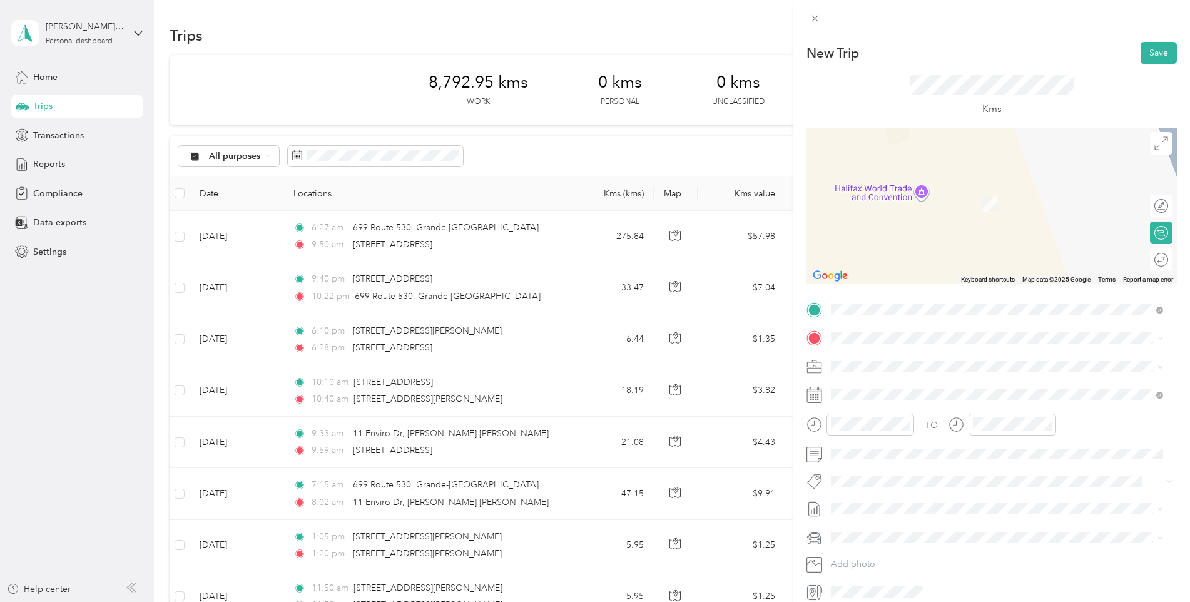
click at [904, 385] on span "[STREET_ADDRESS]" at bounding box center [894, 380] width 79 height 11
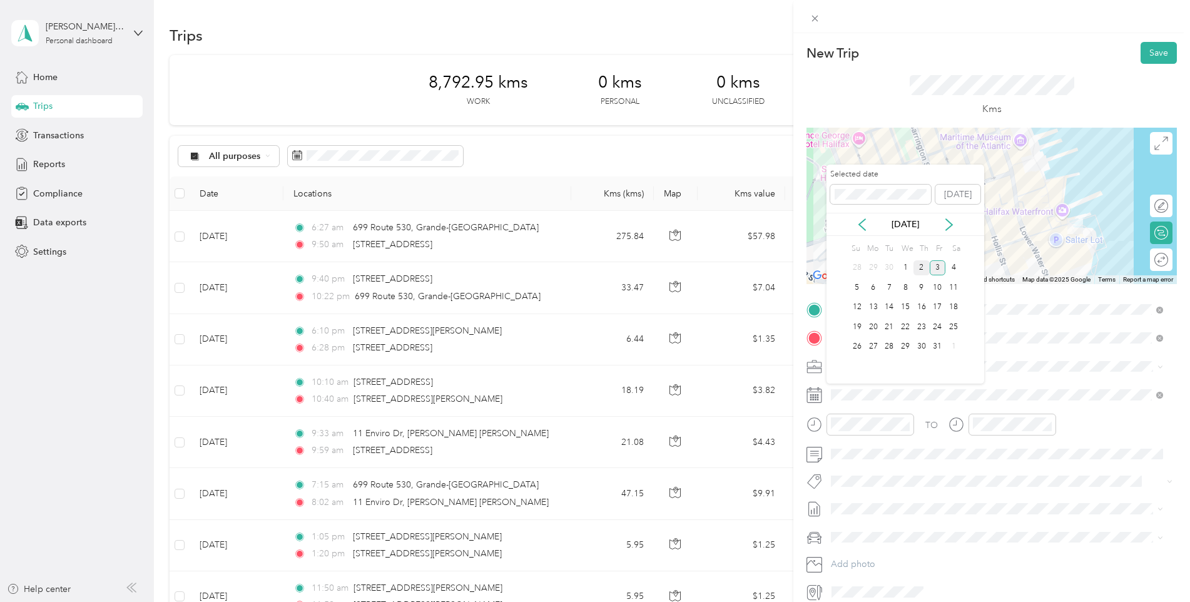
click at [922, 273] on div "2" at bounding box center [922, 268] width 16 height 16
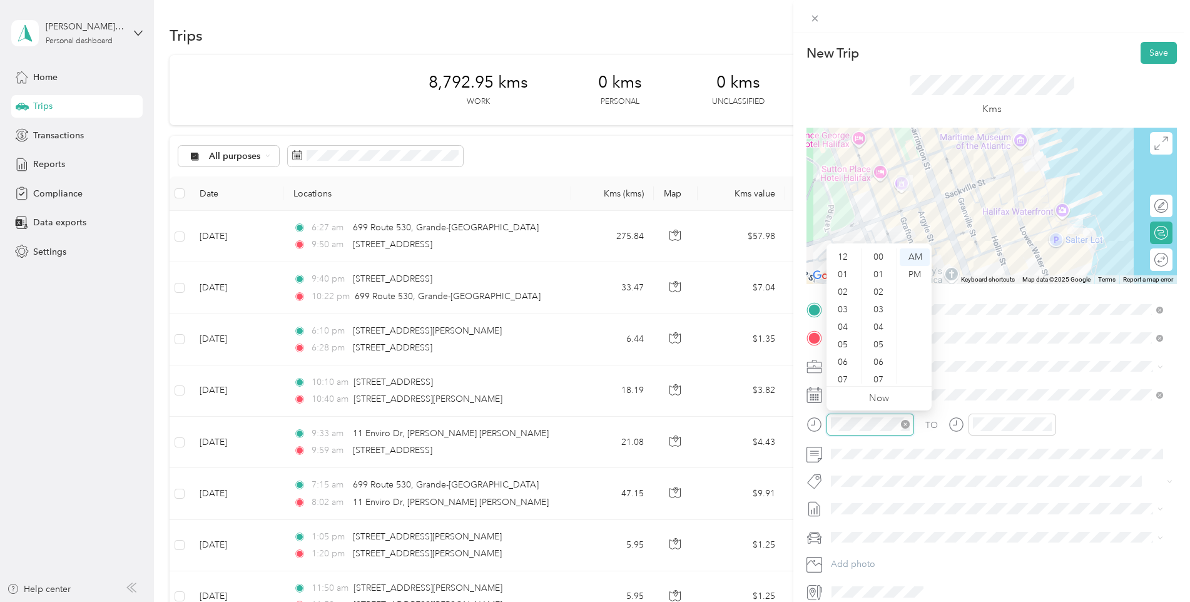
scroll to position [75, 0]
click at [847, 339] on div "09" at bounding box center [844, 340] width 30 height 18
click at [883, 275] on div "50" at bounding box center [880, 275] width 30 height 18
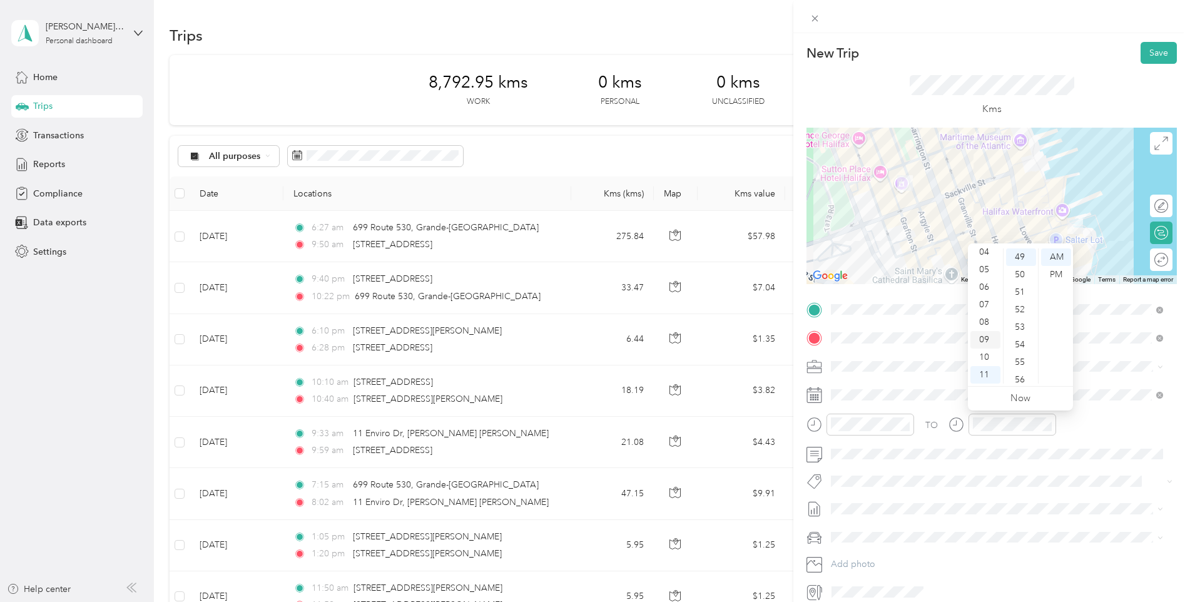
click at [989, 337] on div "09" at bounding box center [986, 340] width 30 height 18
click at [1018, 374] on div "59" at bounding box center [1021, 375] width 30 height 18
click at [1076, 103] on div "Kms" at bounding box center [992, 96] width 371 height 64
click at [1155, 49] on button "Save" at bounding box center [1159, 53] width 36 height 22
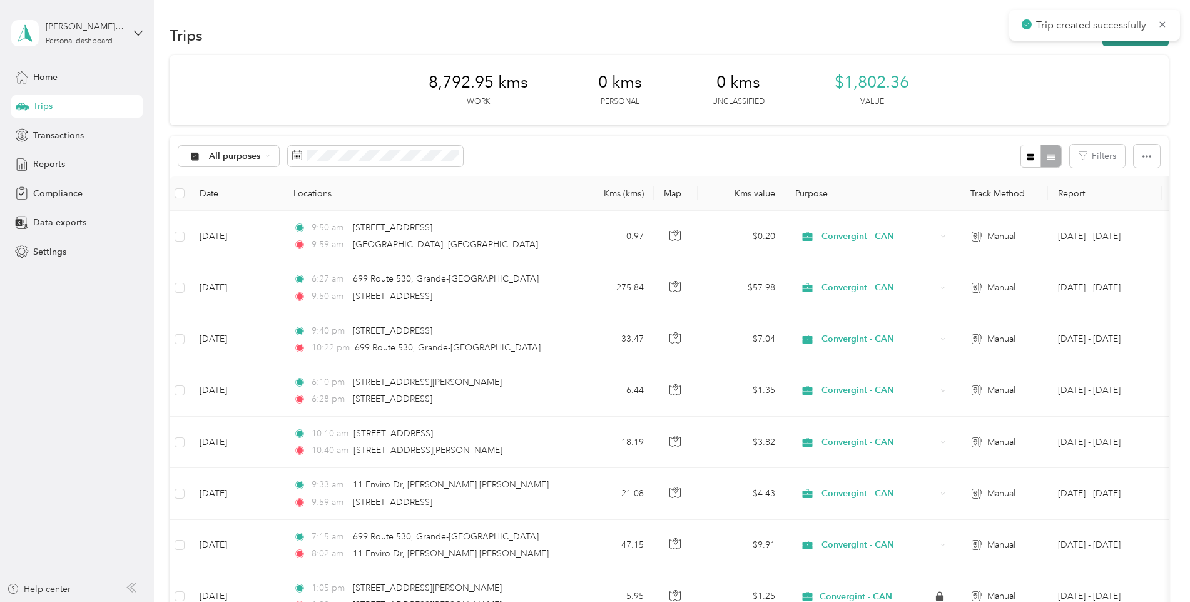
click at [1130, 44] on button "New trip" at bounding box center [1136, 35] width 66 height 22
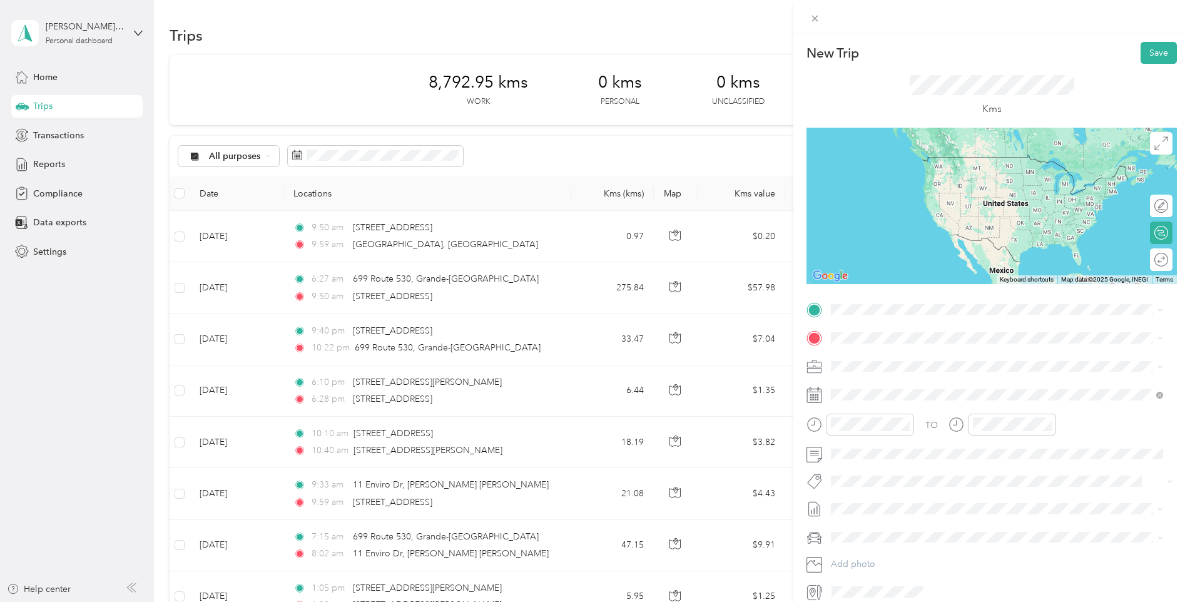
click at [862, 357] on span "[STREET_ADDRESS]" at bounding box center [894, 352] width 79 height 11
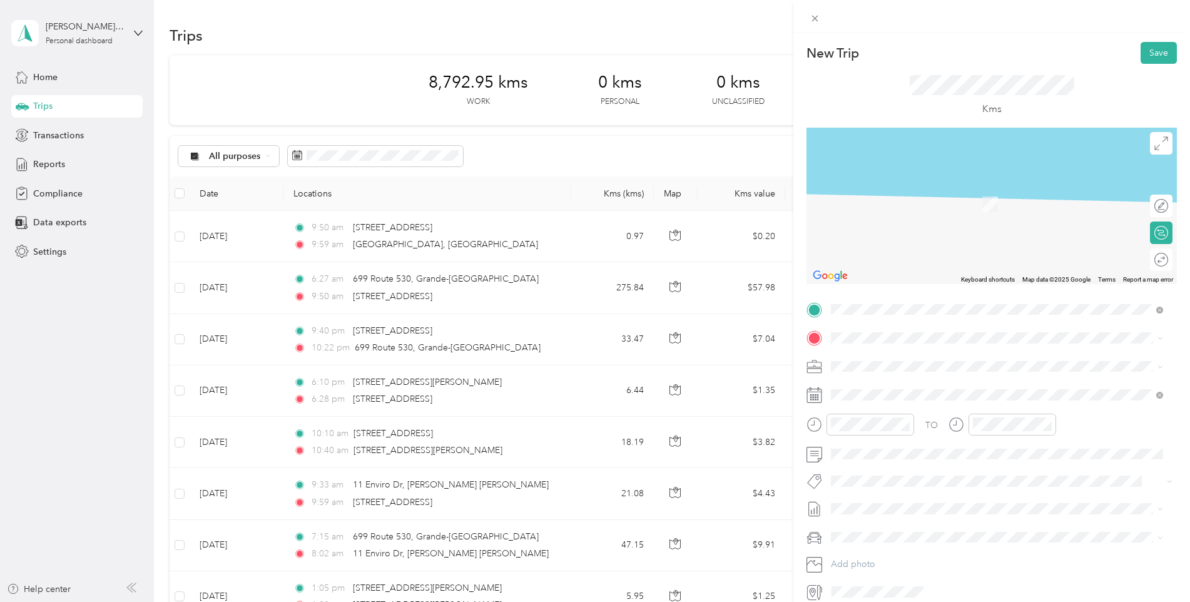
click at [912, 382] on span "[STREET_ADDRESS][PERSON_NAME]" at bounding box center [929, 380] width 149 height 11
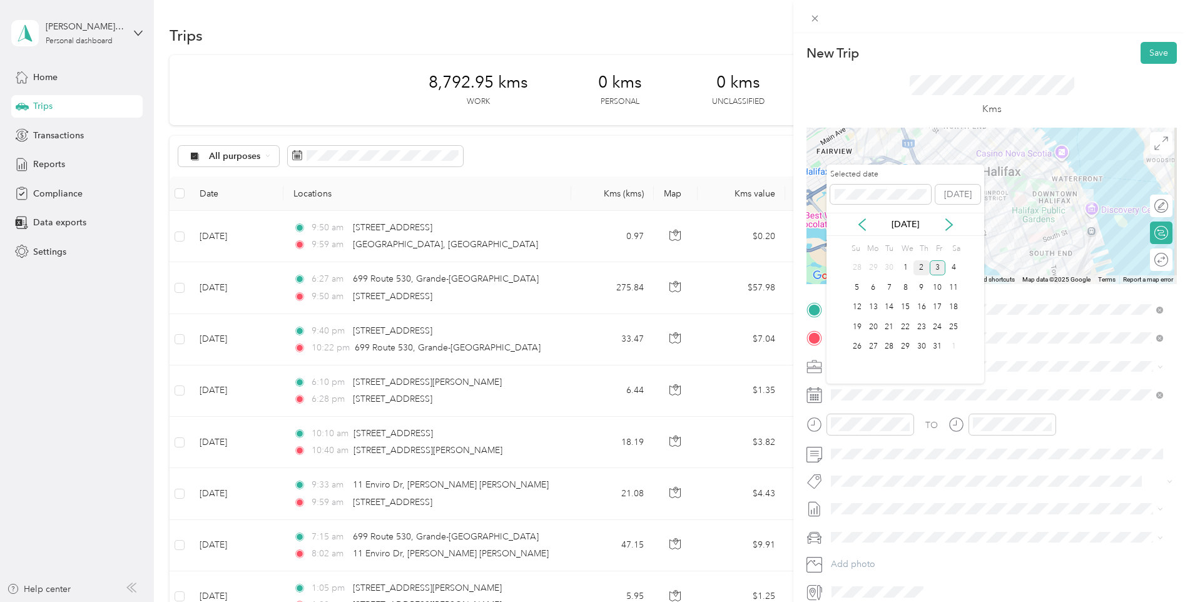
click at [924, 268] on div "2" at bounding box center [922, 268] width 16 height 16
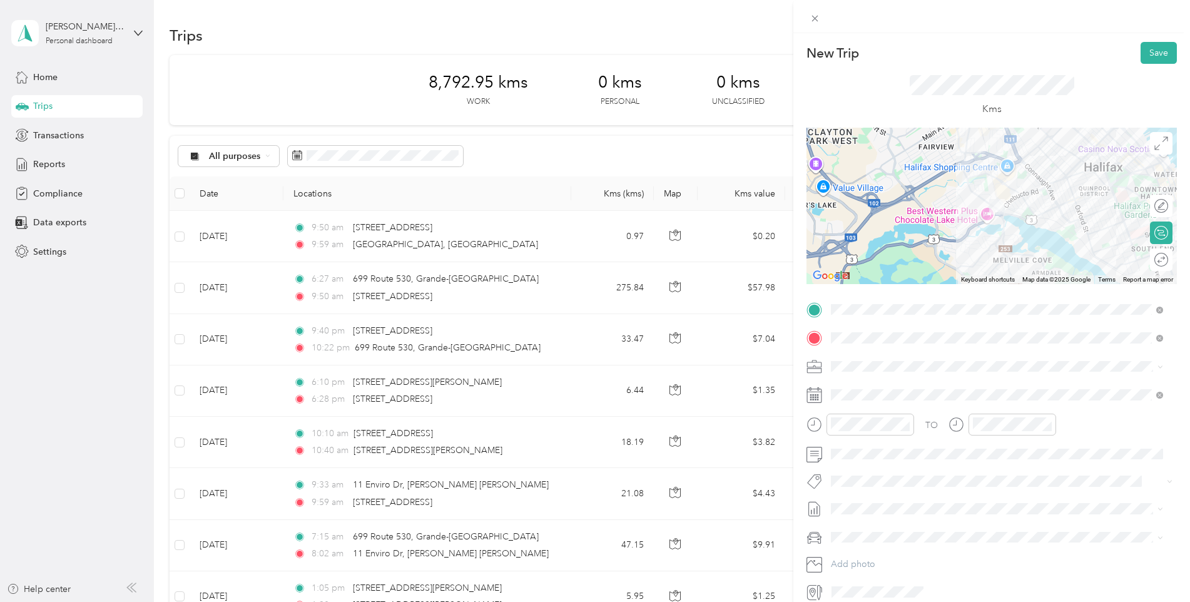
drag, startPoint x: 894, startPoint y: 232, endPoint x: 998, endPoint y: 228, distance: 104.0
click at [998, 228] on div at bounding box center [992, 206] width 371 height 156
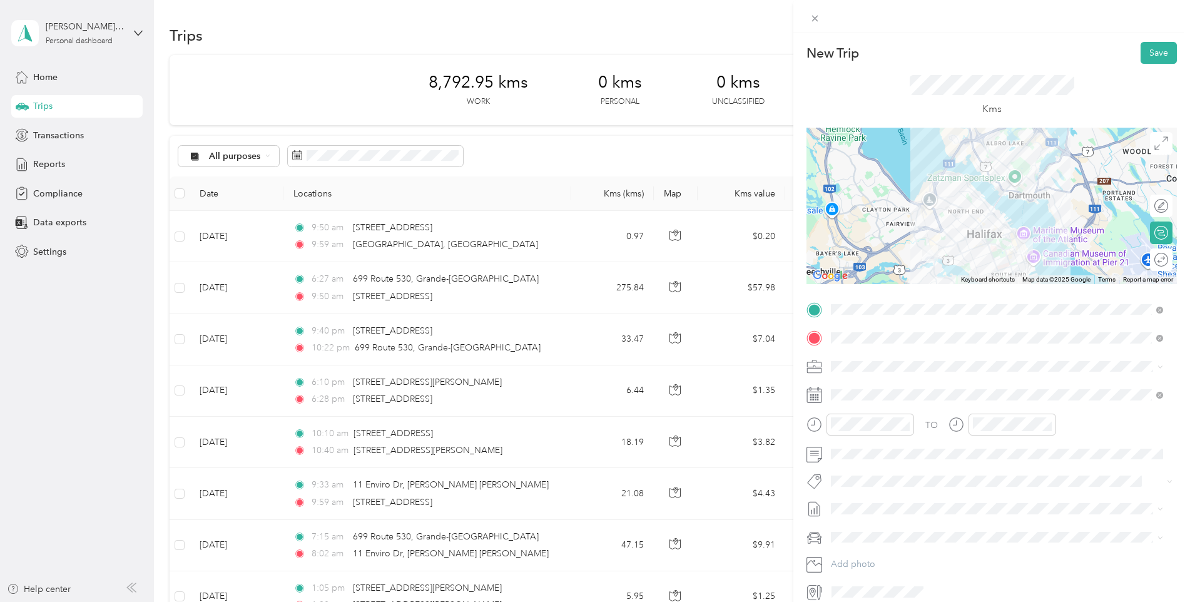
drag, startPoint x: 927, startPoint y: 202, endPoint x: 891, endPoint y: 234, distance: 48.3
click at [891, 234] on div at bounding box center [992, 206] width 371 height 156
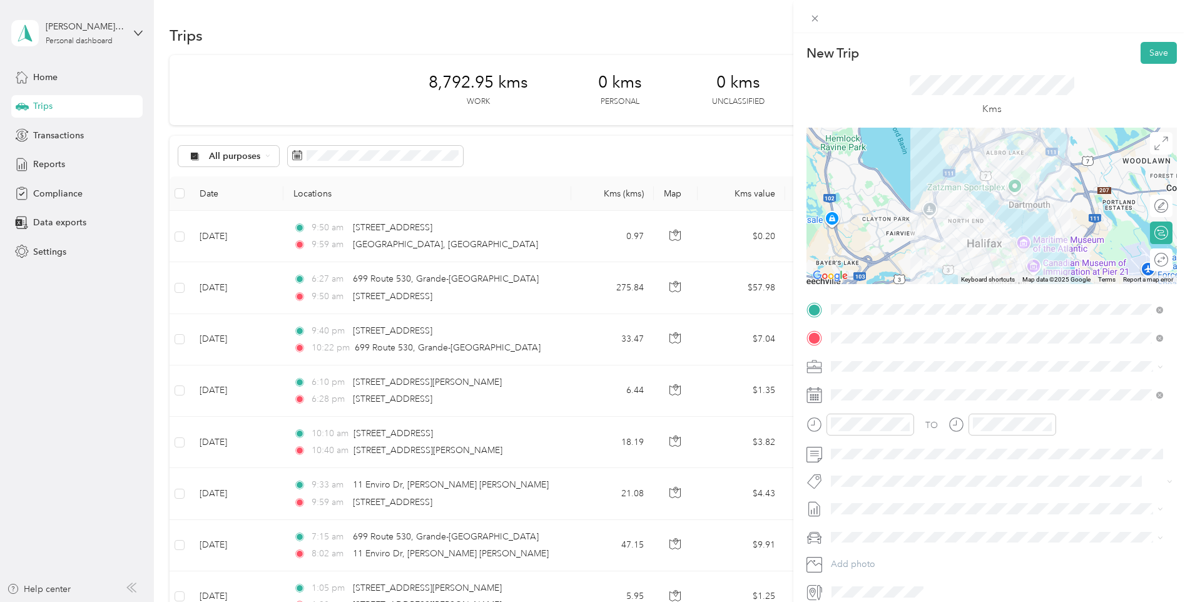
drag, startPoint x: 904, startPoint y: 217, endPoint x: 904, endPoint y: 228, distance: 11.3
click at [904, 228] on div at bounding box center [992, 206] width 371 height 156
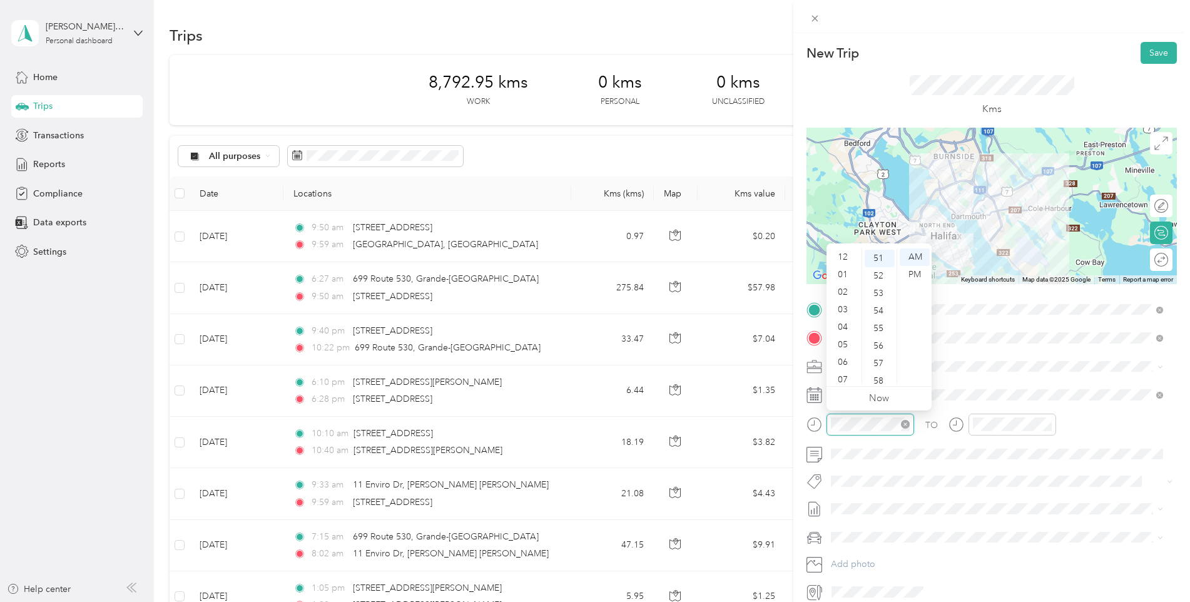
scroll to position [75, 0]
click at [838, 272] on div "05" at bounding box center [844, 270] width 30 height 18
click at [878, 269] on div "35" at bounding box center [880, 267] width 30 height 18
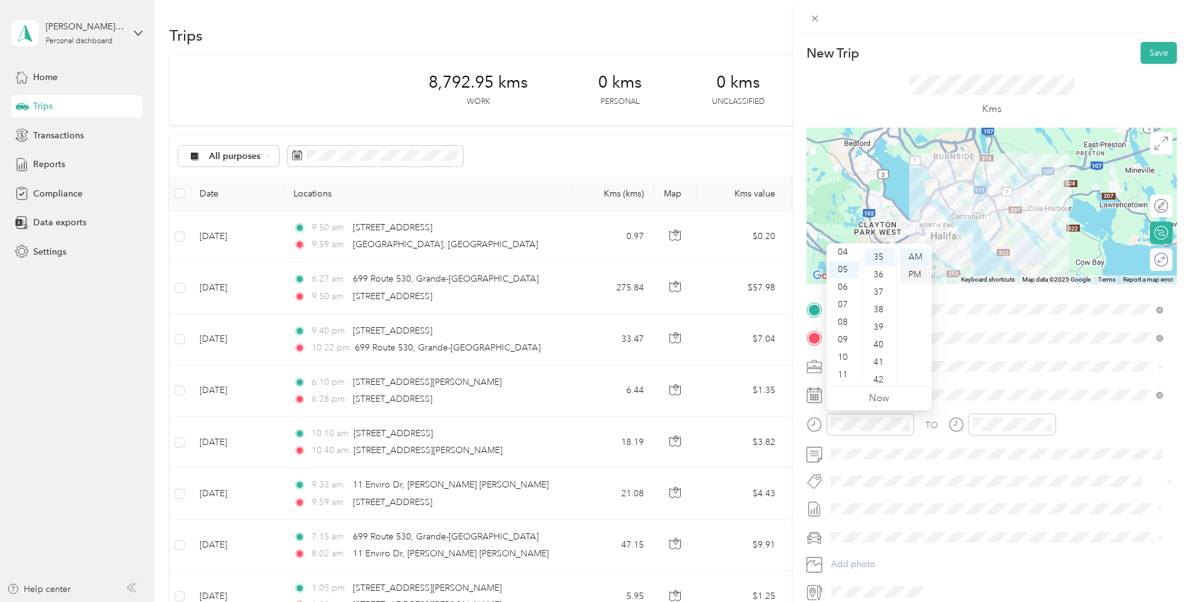
click at [908, 271] on div "PM" at bounding box center [915, 275] width 30 height 18
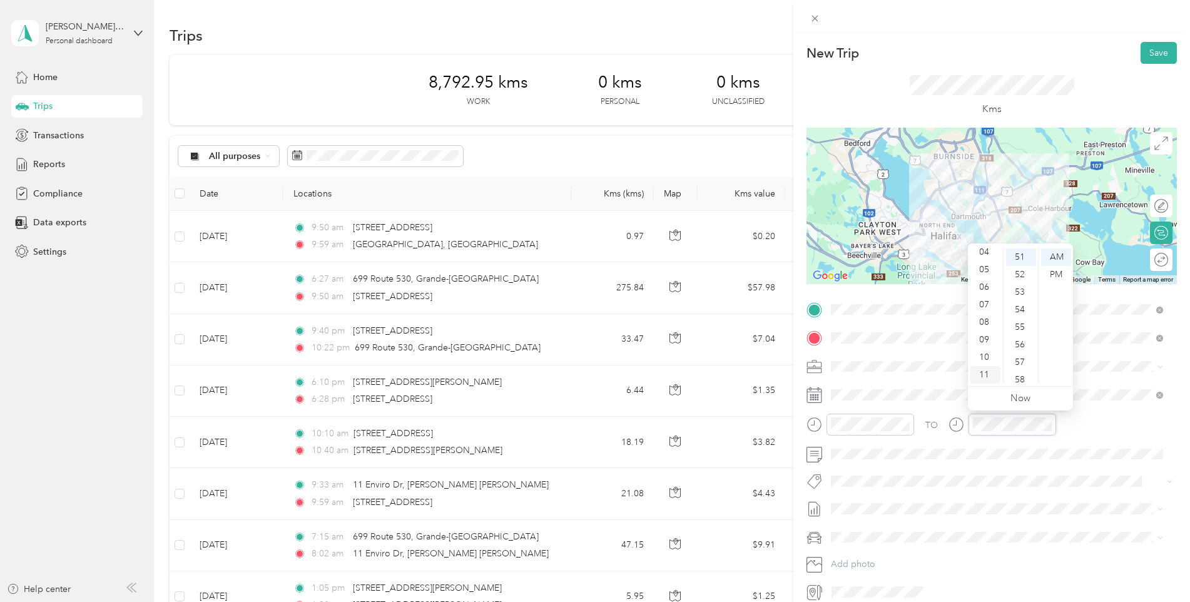
scroll to position [894, 0]
click at [983, 274] on div "05" at bounding box center [986, 270] width 30 height 18
click at [1015, 327] on div "55" at bounding box center [1021, 328] width 30 height 18
click at [1058, 273] on div "PM" at bounding box center [1056, 275] width 30 height 18
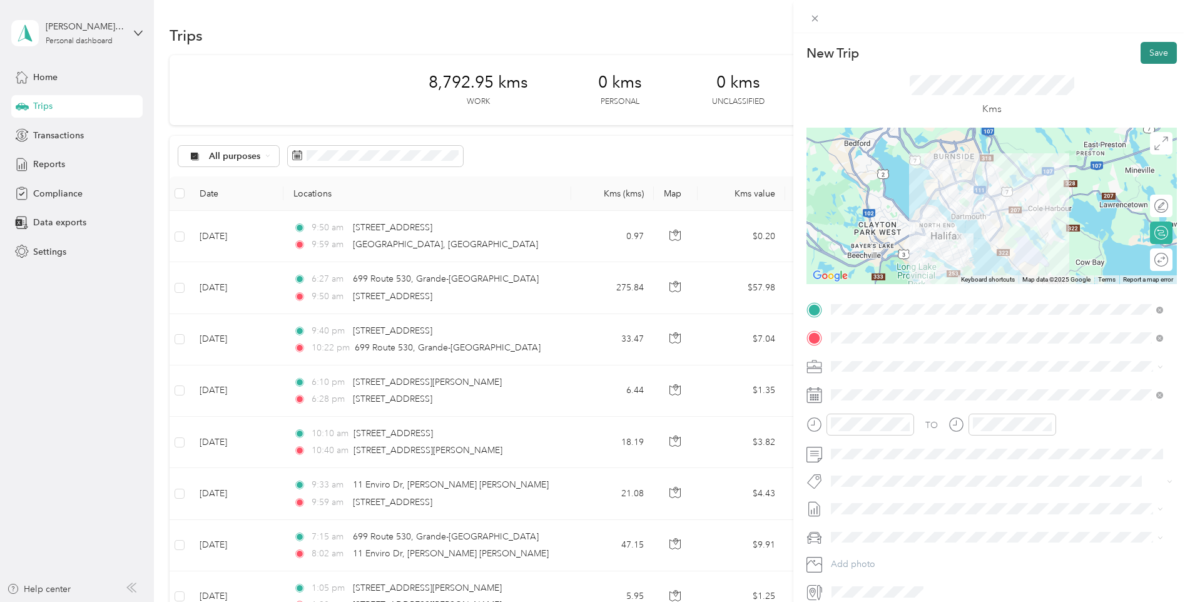
click at [1145, 55] on button "Save" at bounding box center [1159, 53] width 36 height 22
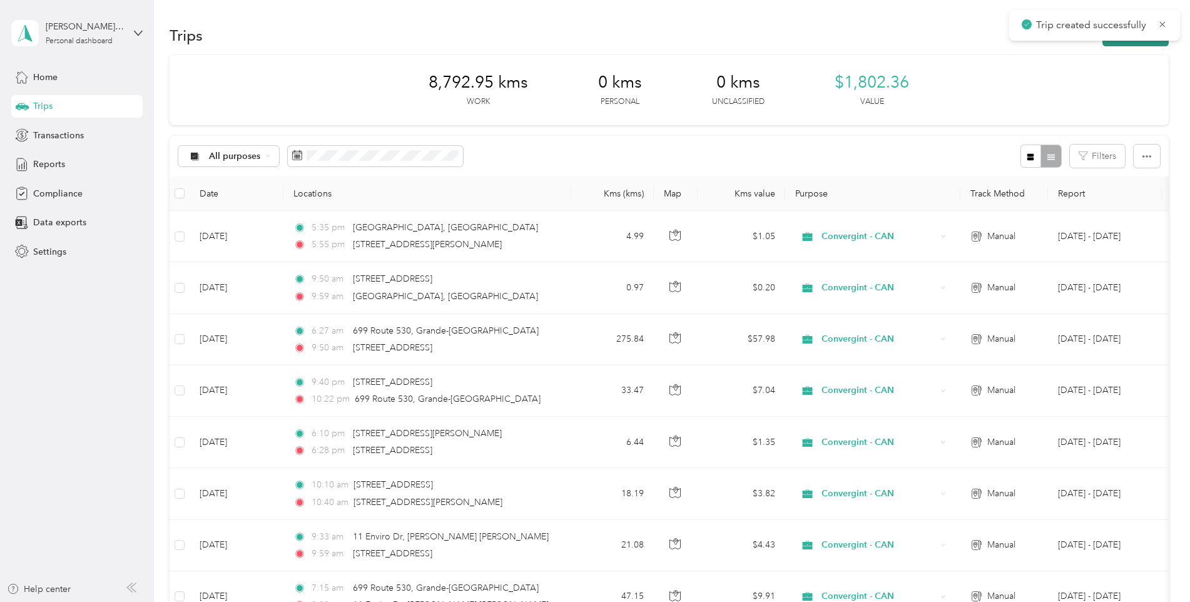
click at [1126, 44] on button "New trip" at bounding box center [1136, 35] width 66 height 22
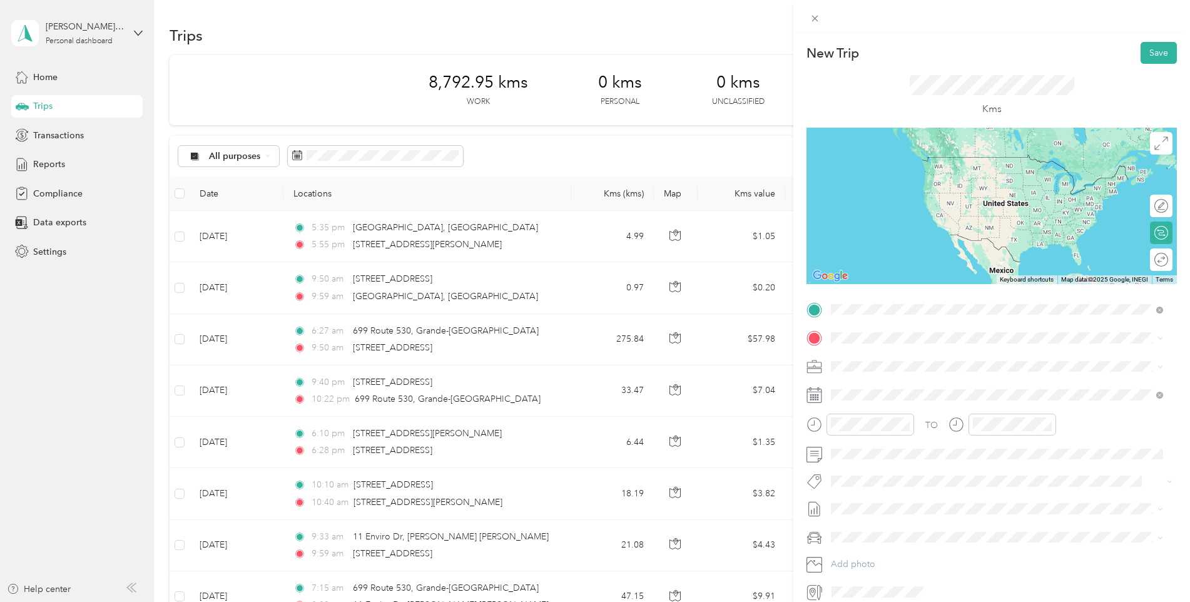
click at [859, 359] on span "[STREET_ADDRESS][PERSON_NAME]" at bounding box center [929, 354] width 149 height 11
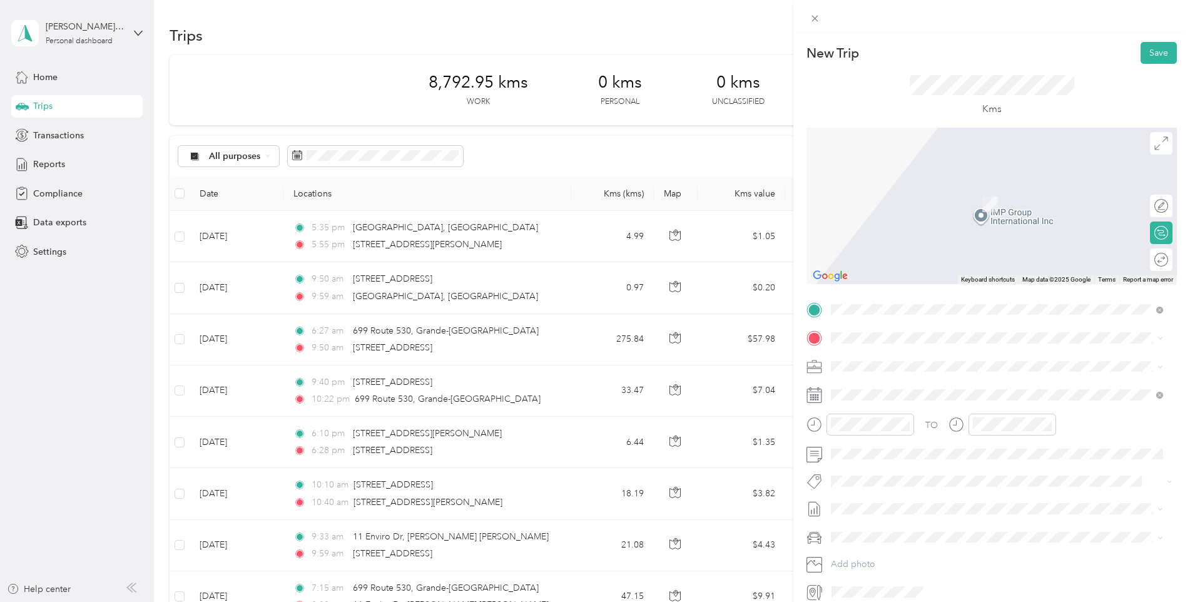
click at [889, 386] on span "[STREET_ADDRESS]" at bounding box center [894, 381] width 79 height 11
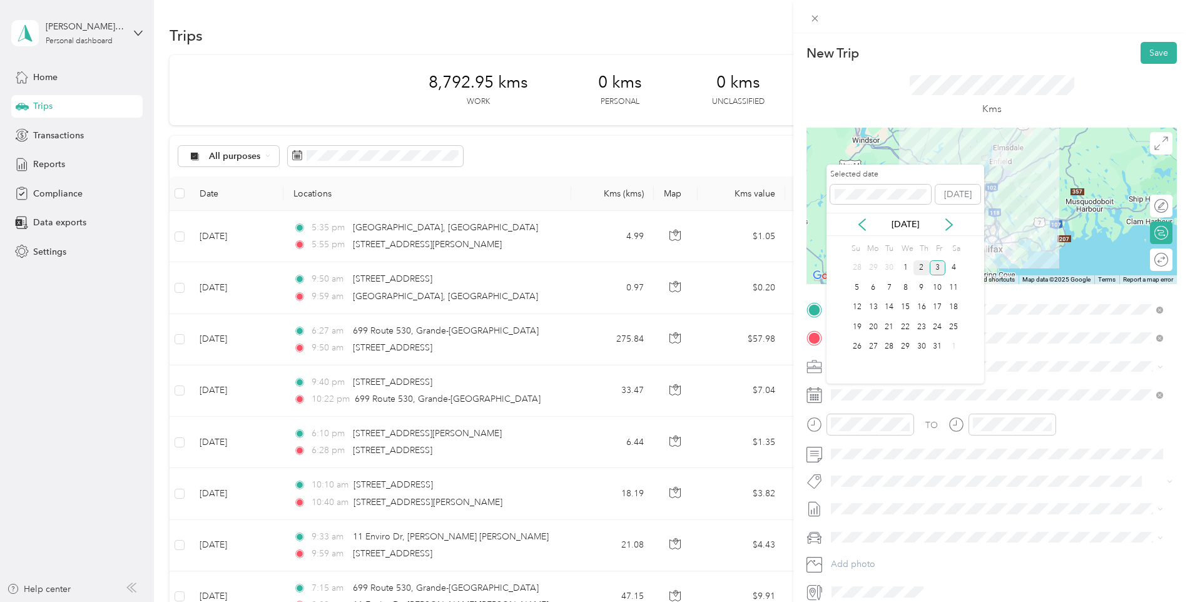
click at [925, 267] on div "2" at bounding box center [922, 268] width 16 height 16
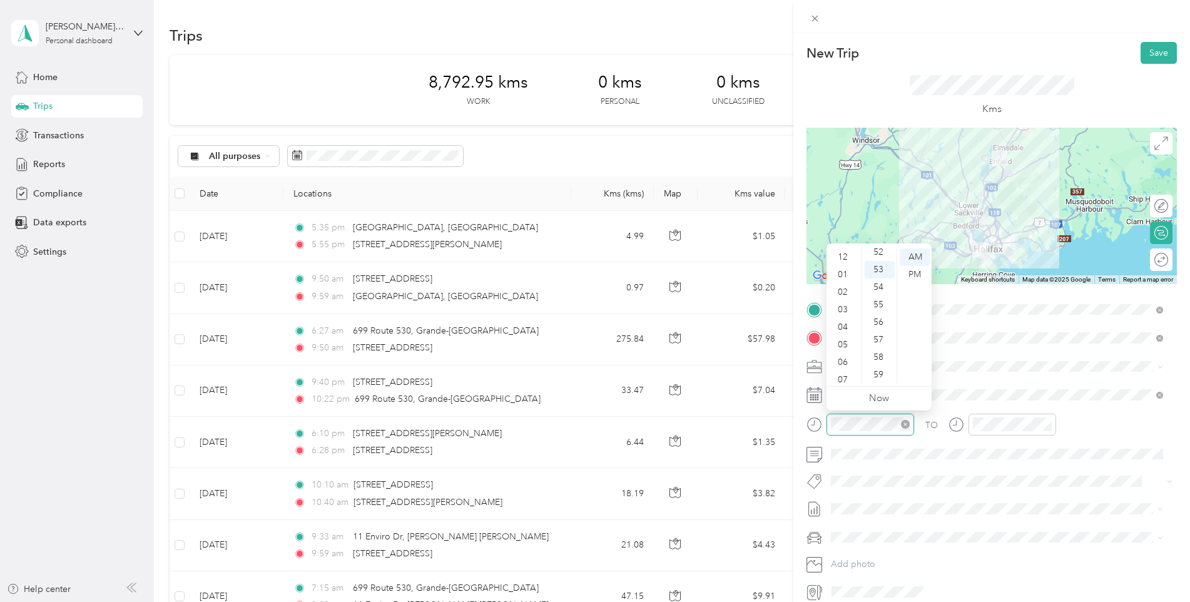
scroll to position [75, 0]
click at [842, 270] on div "05" at bounding box center [844, 270] width 30 height 18
click at [876, 323] on div "56" at bounding box center [880, 323] width 30 height 18
click at [913, 272] on div "PM" at bounding box center [915, 275] width 30 height 18
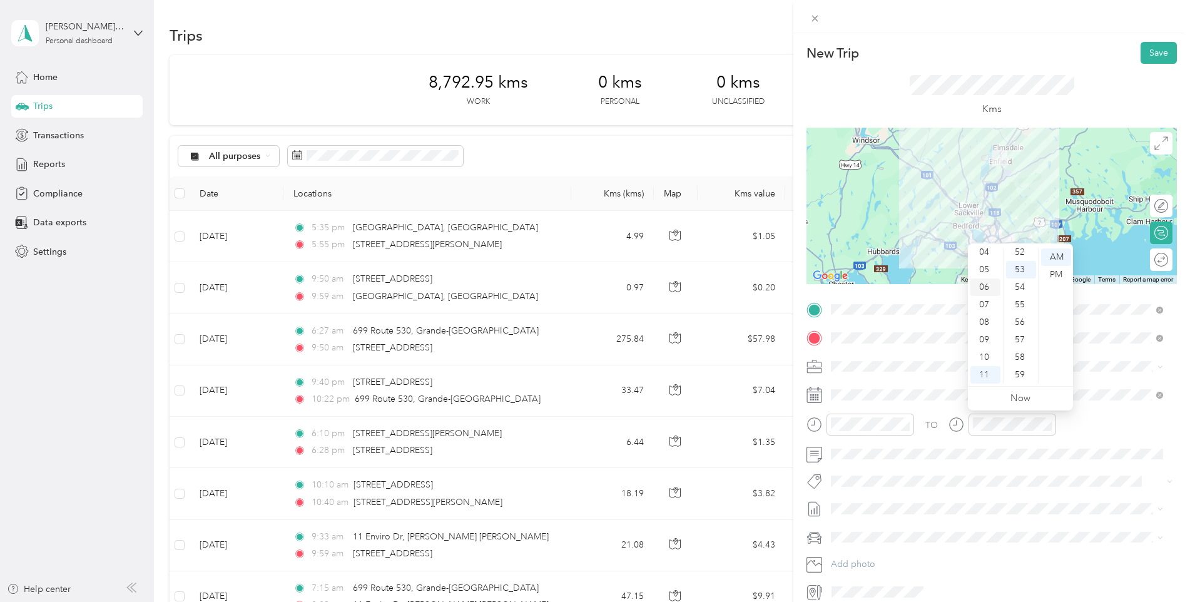
click at [989, 289] on div "06" at bounding box center [986, 288] width 30 height 18
click at [1016, 294] on div "40" at bounding box center [1021, 293] width 30 height 18
click at [1051, 279] on div "PM" at bounding box center [1056, 275] width 30 height 18
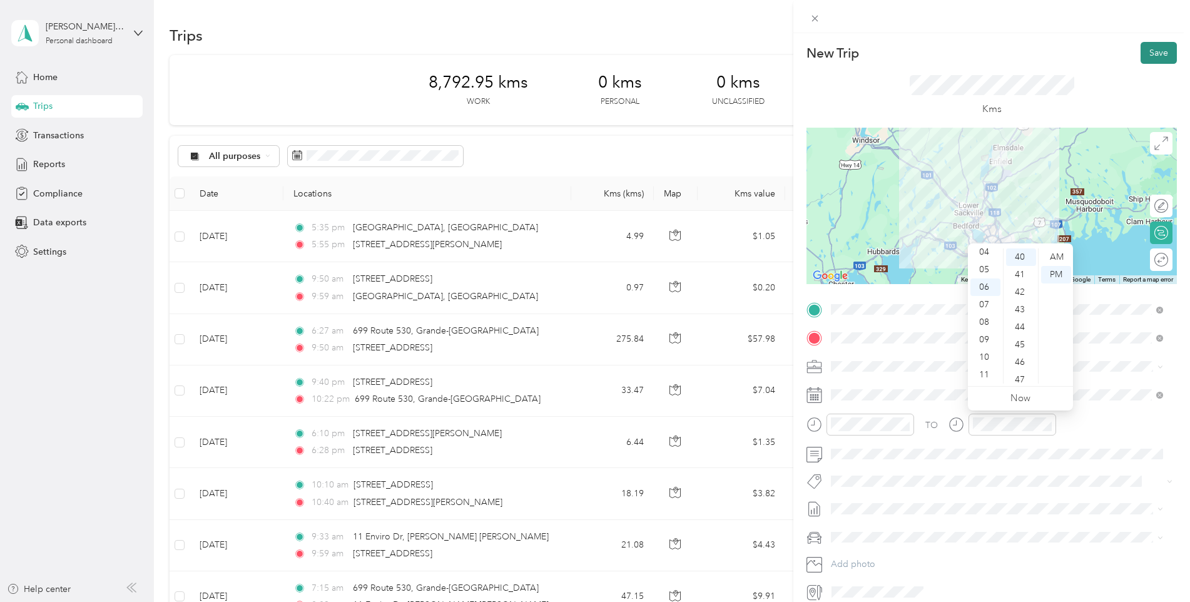
click at [1147, 53] on button "Save" at bounding box center [1159, 53] width 36 height 22
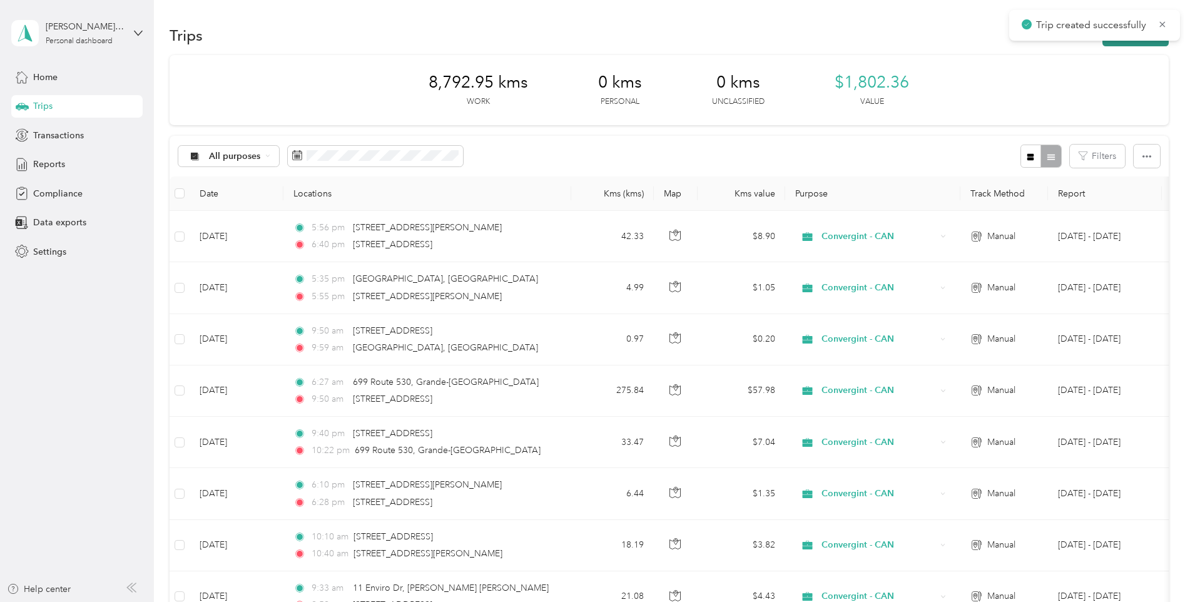
click at [1116, 44] on button "New trip" at bounding box center [1136, 35] width 66 height 22
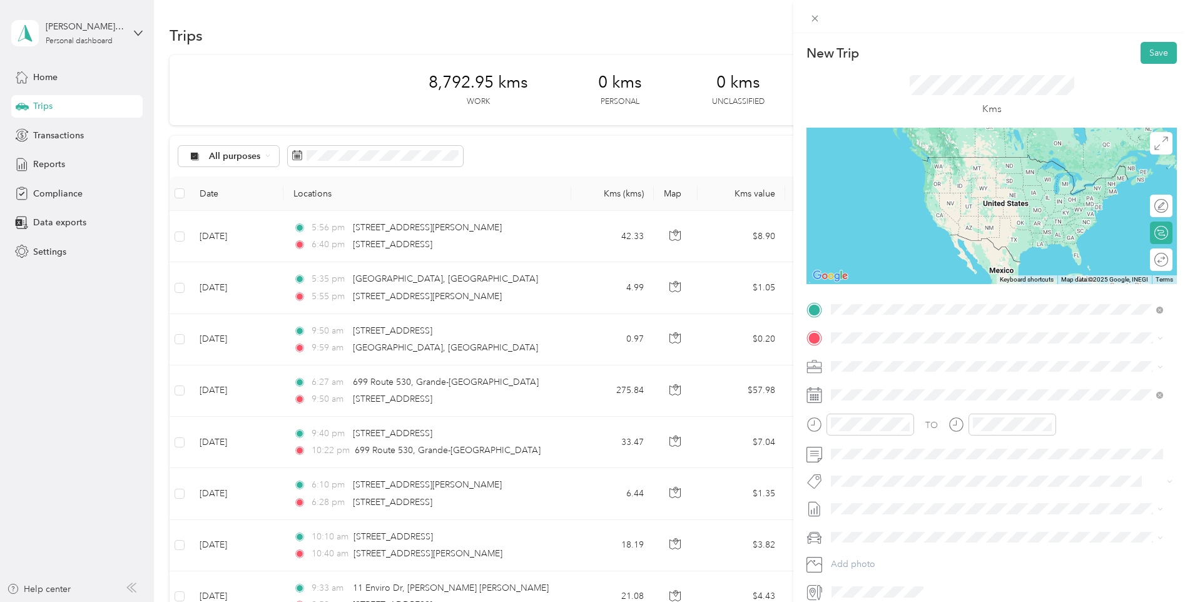
click at [874, 357] on span "[STREET_ADDRESS]" at bounding box center [894, 354] width 79 height 11
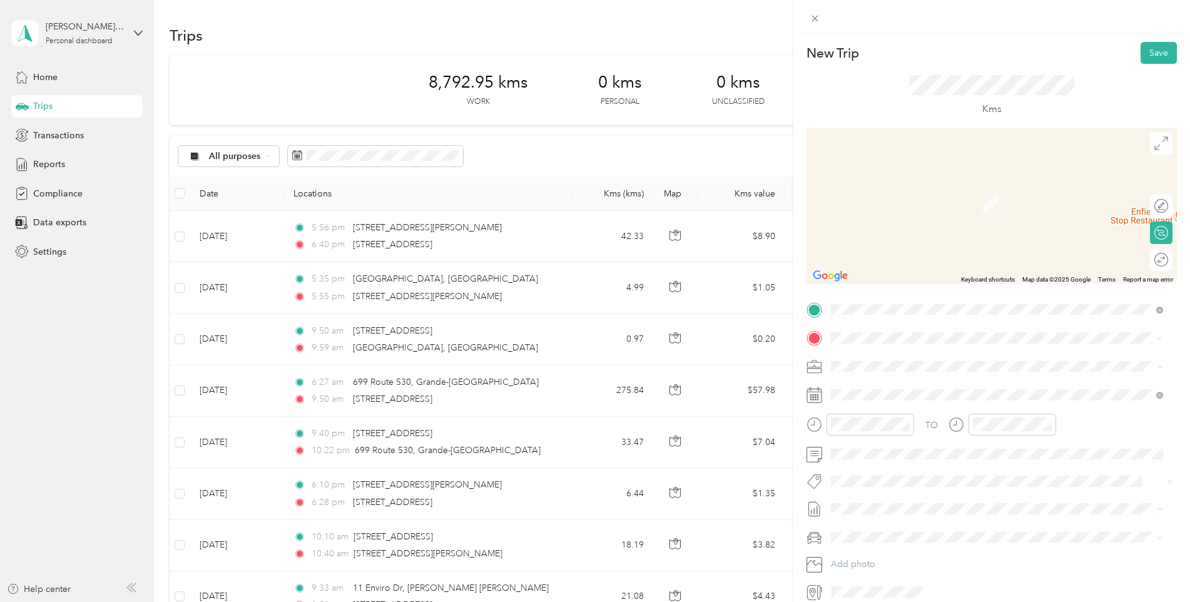
click at [874, 384] on span "[STREET_ADDRESS]" at bounding box center [894, 382] width 79 height 11
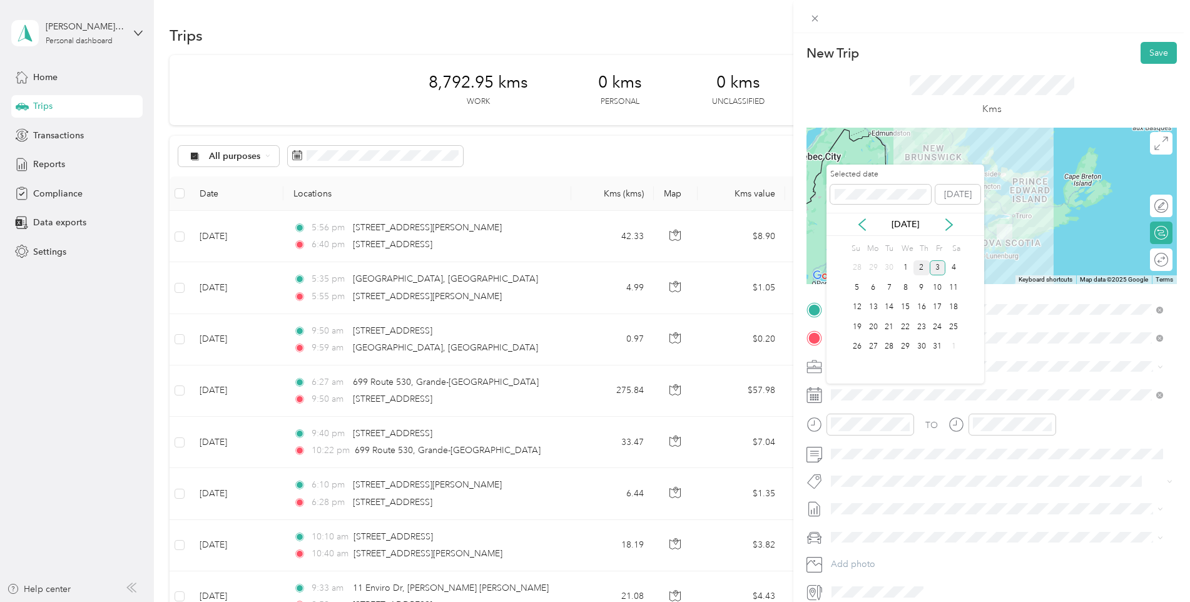
click at [921, 267] on div "2" at bounding box center [922, 268] width 16 height 16
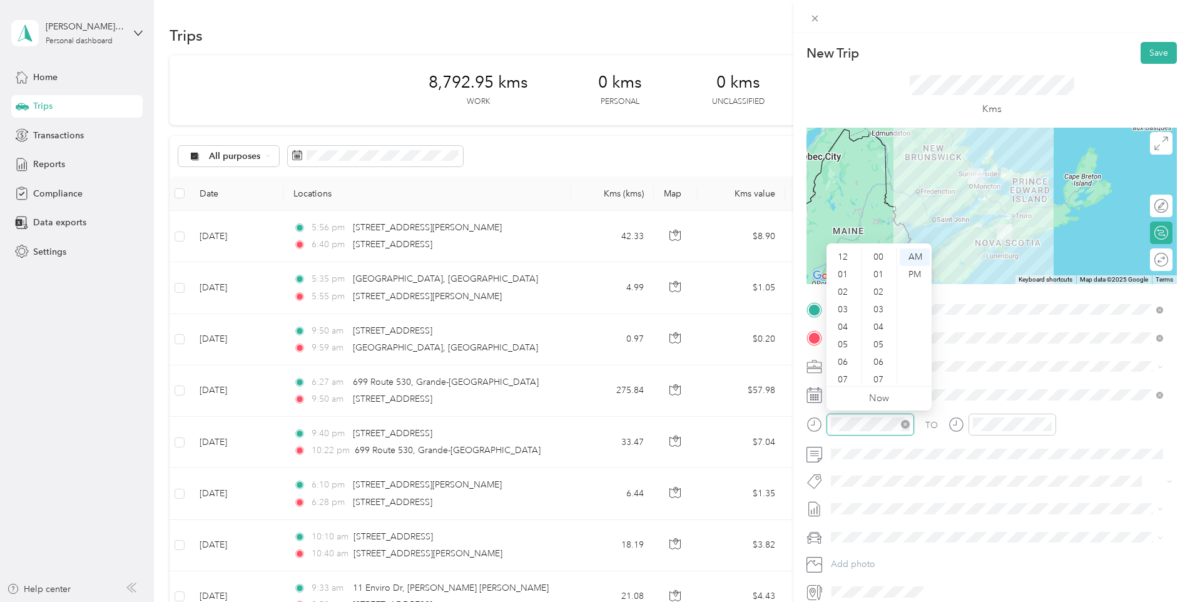
scroll to position [75, 0]
click at [849, 322] on div "08" at bounding box center [844, 323] width 30 height 18
click at [847, 303] on div "07" at bounding box center [844, 305] width 30 height 18
click at [877, 339] on div "57" at bounding box center [880, 340] width 30 height 18
click at [913, 273] on div "PM" at bounding box center [915, 275] width 30 height 18
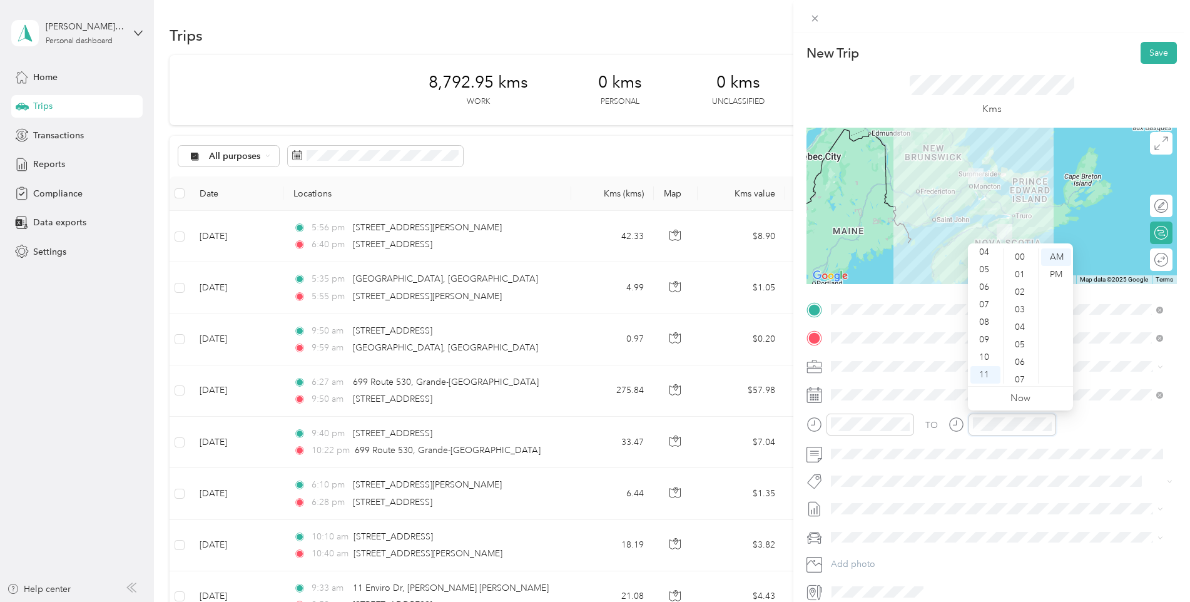
scroll to position [916, 0]
click at [983, 353] on div "10" at bounding box center [986, 358] width 30 height 18
click at [1016, 303] on div "30" at bounding box center [1021, 305] width 30 height 18
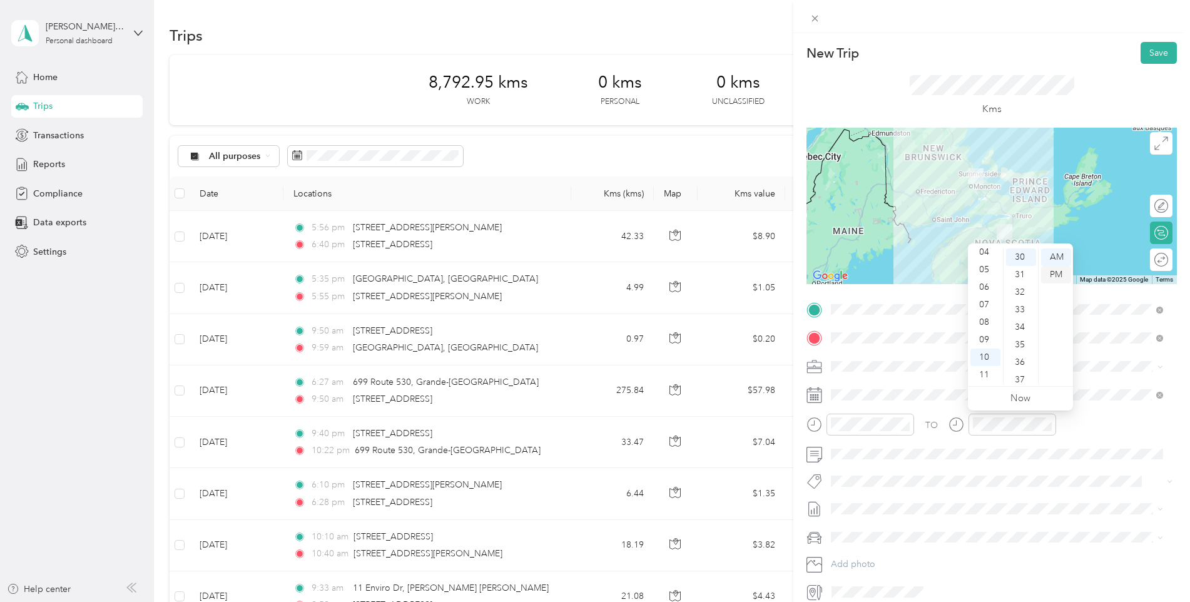
click at [1055, 275] on div "PM" at bounding box center [1056, 275] width 30 height 18
click at [1020, 272] on div "20" at bounding box center [1021, 270] width 30 height 18
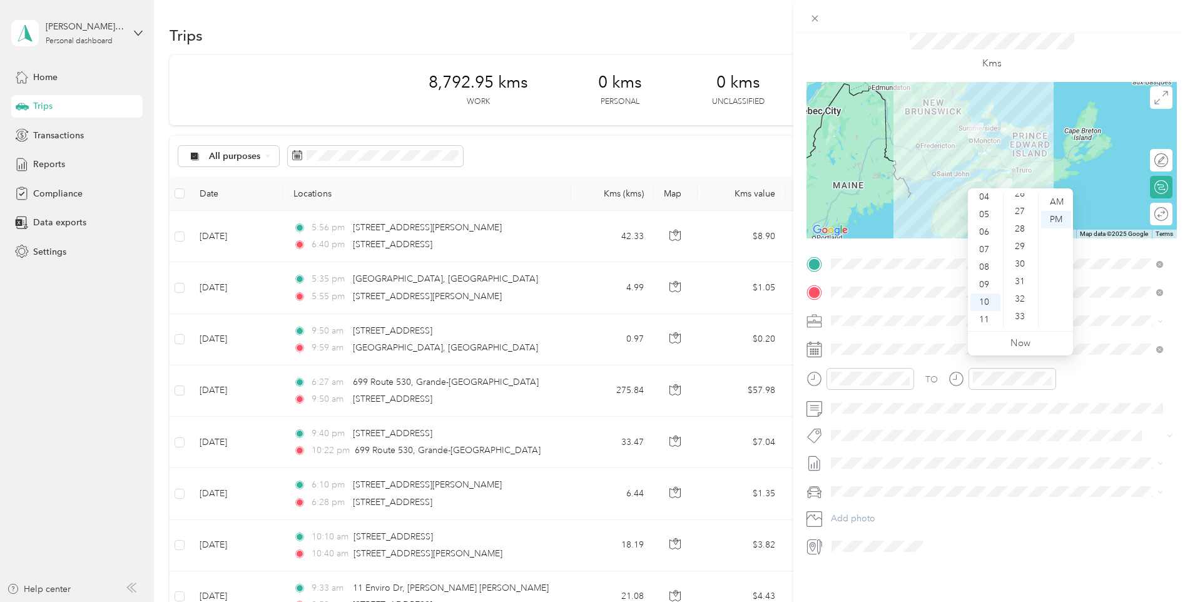
scroll to position [476, 0]
click at [1018, 258] on div "30" at bounding box center [1021, 252] width 30 height 18
click at [1088, 38] on div "Kms" at bounding box center [992, 50] width 371 height 64
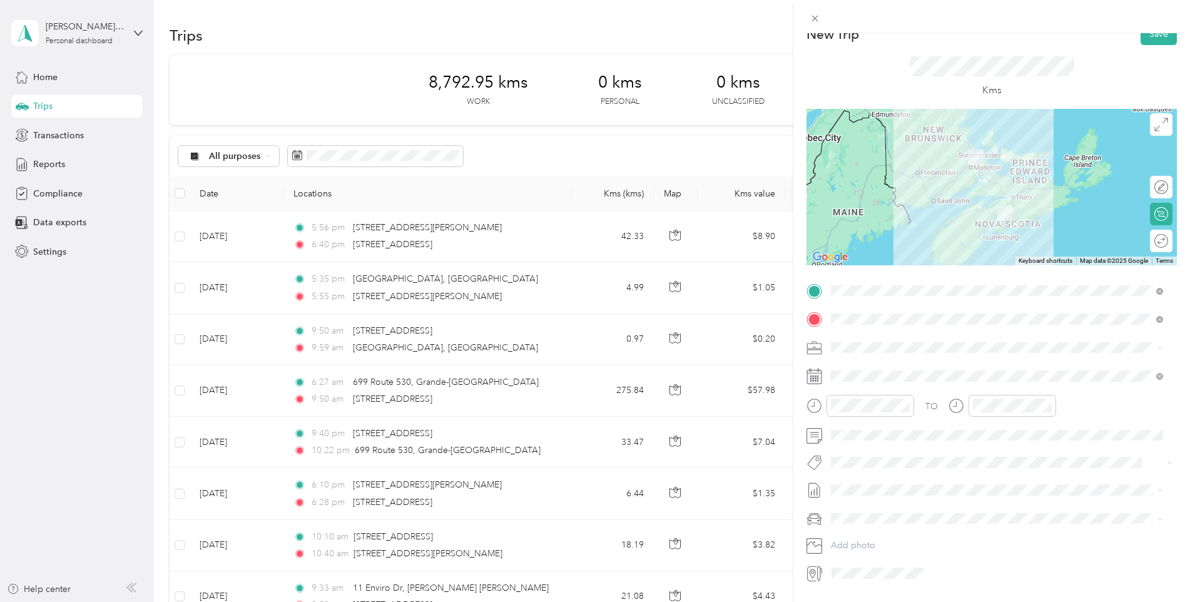
scroll to position [0, 0]
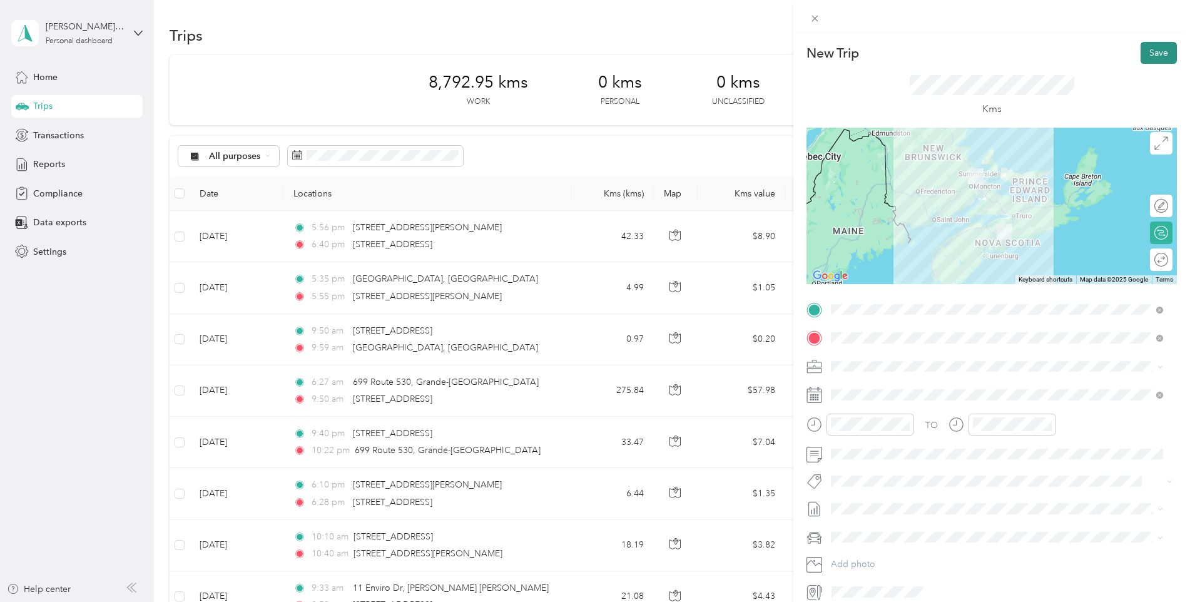
click at [1141, 57] on button "Save" at bounding box center [1159, 53] width 36 height 22
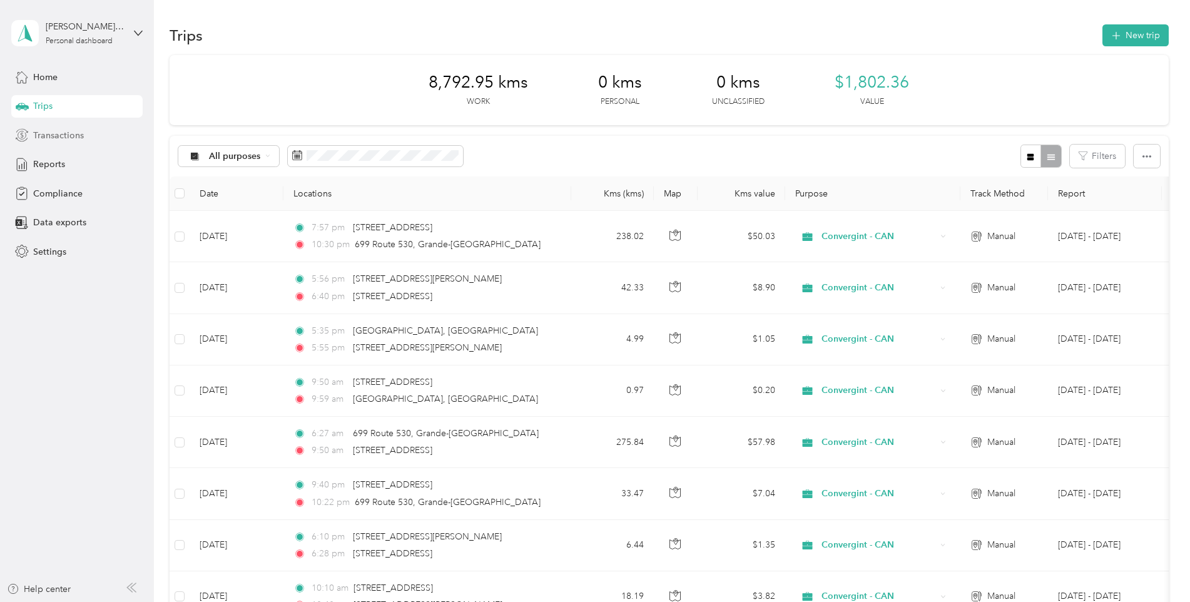
click at [41, 135] on span "Transactions" at bounding box center [58, 135] width 51 height 13
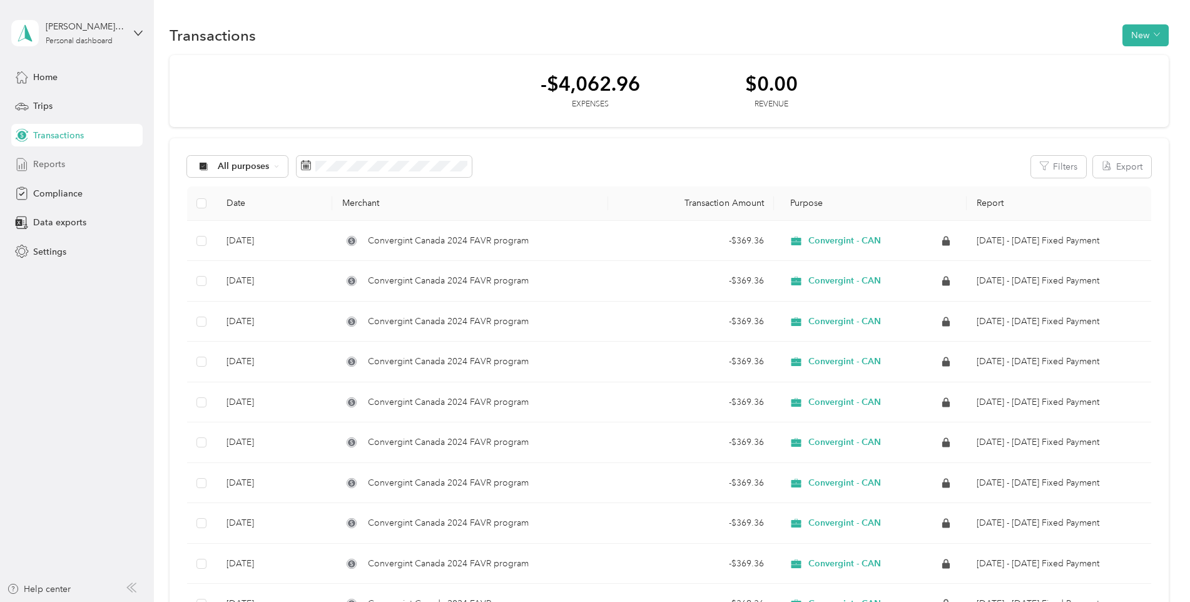
click at [39, 168] on span "Reports" at bounding box center [49, 164] width 32 height 13
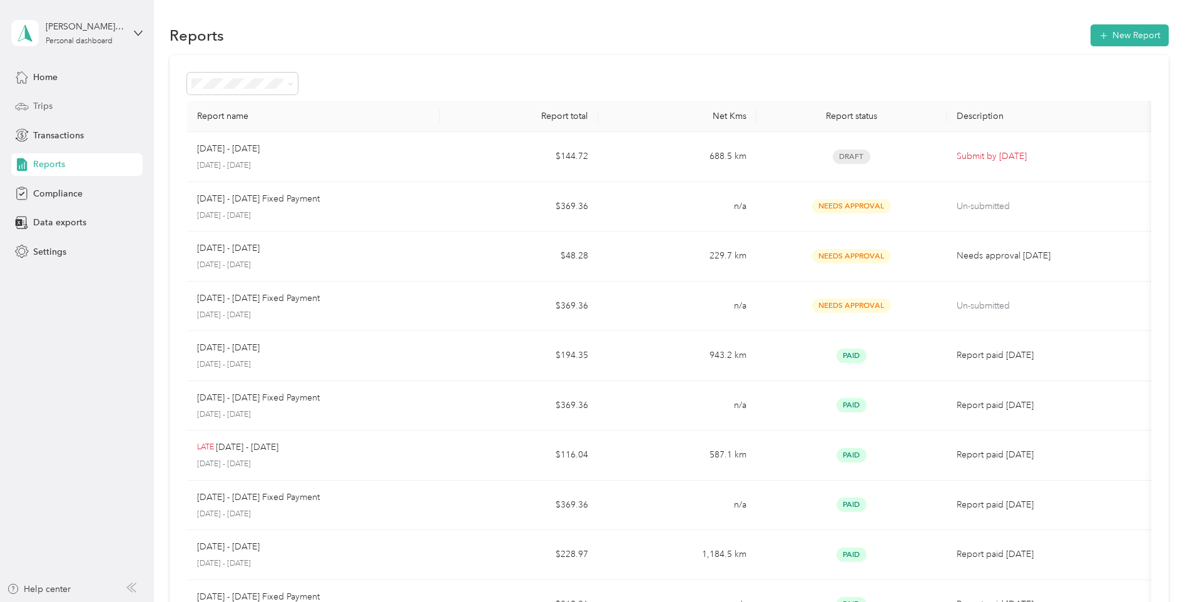
click at [49, 101] on span "Trips" at bounding box center [42, 106] width 19 height 13
